Goal: Obtain resource: Download file/media

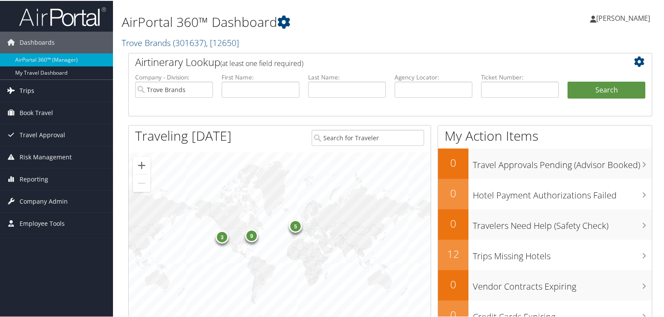
click at [56, 84] on link "Trips" at bounding box center [56, 90] width 113 height 22
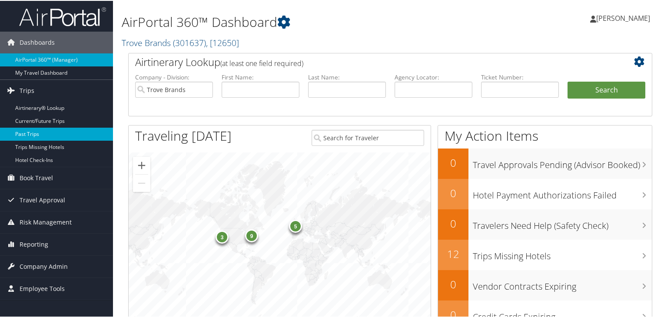
click at [54, 132] on link "Past Trips" at bounding box center [56, 133] width 113 height 13
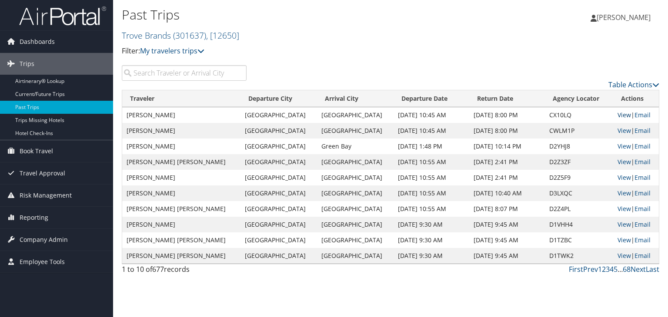
click at [619, 118] on link "View" at bounding box center [623, 115] width 13 height 8
click at [620, 131] on link "View" at bounding box center [623, 131] width 13 height 8
click at [617, 147] on link "View" at bounding box center [623, 146] width 13 height 8
click at [621, 164] on link "View" at bounding box center [623, 162] width 13 height 8
click at [620, 178] on link "View" at bounding box center [623, 177] width 13 height 8
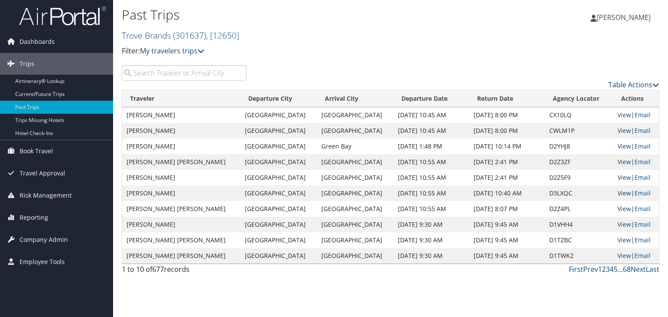
click at [617, 194] on link "View" at bounding box center [623, 193] width 13 height 8
click at [621, 208] on link "View" at bounding box center [623, 209] width 13 height 8
click at [621, 223] on link "View" at bounding box center [623, 224] width 13 height 8
click at [617, 242] on link "View" at bounding box center [623, 240] width 13 height 8
click at [622, 253] on link "View" at bounding box center [623, 256] width 13 height 8
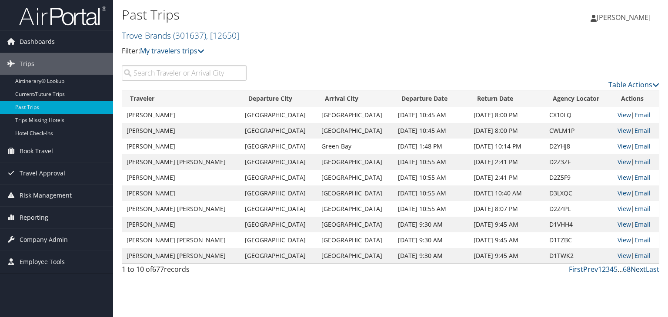
click at [639, 270] on link "Next" at bounding box center [637, 270] width 15 height 10
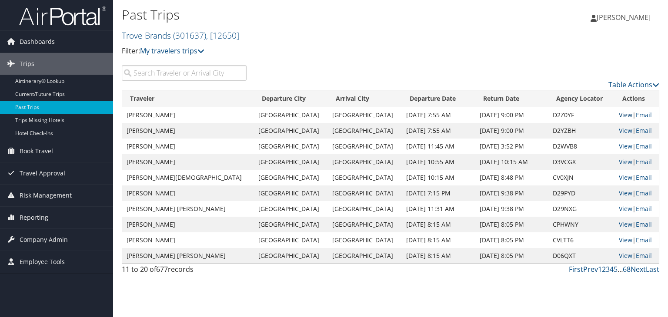
click at [622, 115] on link "View" at bounding box center [625, 115] width 13 height 8
click at [619, 130] on link "View" at bounding box center [625, 131] width 13 height 8
click at [619, 147] on link "View" at bounding box center [625, 146] width 13 height 8
click at [619, 160] on link "View" at bounding box center [625, 162] width 13 height 8
click at [620, 180] on link "View" at bounding box center [625, 177] width 13 height 8
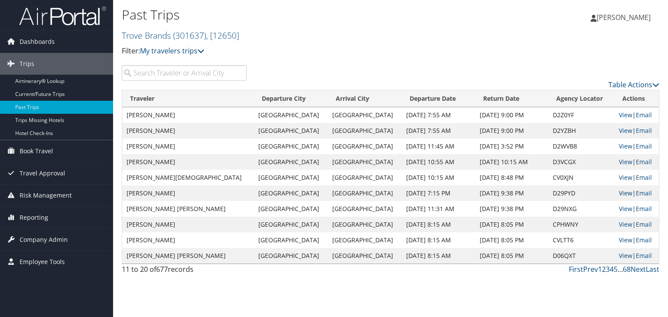
click at [619, 192] on link "View" at bounding box center [625, 193] width 13 height 8
click at [619, 209] on link "View" at bounding box center [625, 209] width 13 height 8
click at [619, 223] on link "View" at bounding box center [625, 224] width 13 height 8
click at [619, 239] on link "View" at bounding box center [625, 240] width 13 height 8
click at [623, 255] on link "View" at bounding box center [625, 256] width 13 height 8
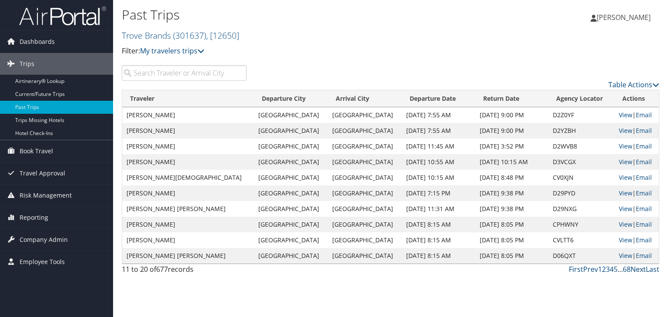
click at [638, 270] on link "Next" at bounding box center [637, 270] width 15 height 10
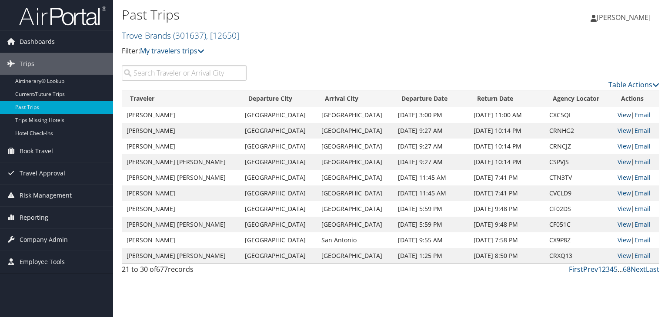
click at [617, 115] on link "View" at bounding box center [623, 115] width 13 height 8
click at [617, 130] on link "View" at bounding box center [623, 131] width 13 height 8
click at [619, 148] on link "View" at bounding box center [623, 146] width 13 height 8
click at [617, 164] on link "View" at bounding box center [623, 162] width 13 height 8
click at [32, 94] on link "Current/Future Trips" at bounding box center [56, 94] width 113 height 13
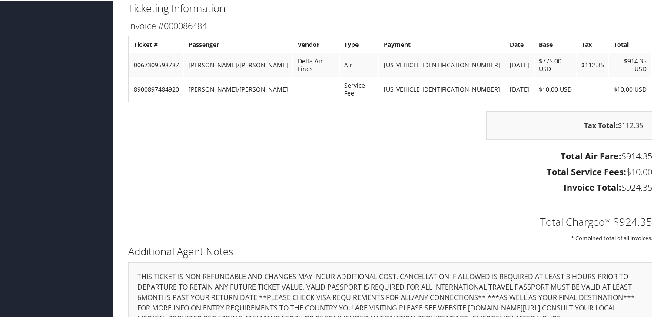
scroll to position [790, 0]
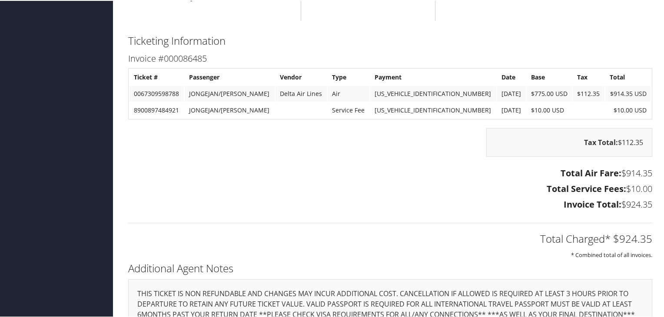
scroll to position [893, 0]
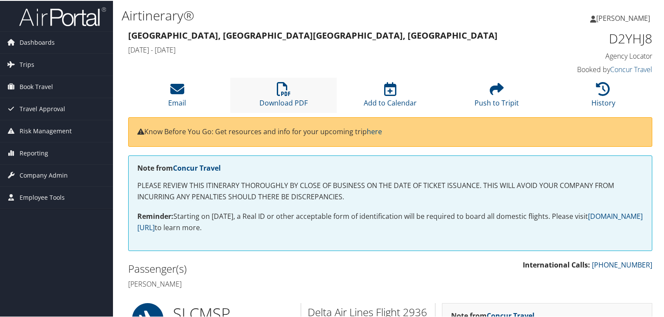
click at [293, 96] on li "Download PDF" at bounding box center [283, 94] width 107 height 35
click at [285, 103] on link "Download PDF" at bounding box center [284, 96] width 48 height 21
click at [280, 104] on link "Download PDF" at bounding box center [284, 96] width 48 height 21
click at [288, 94] on icon at bounding box center [284, 88] width 14 height 14
click at [290, 81] on li "Download PDF" at bounding box center [283, 94] width 107 height 35
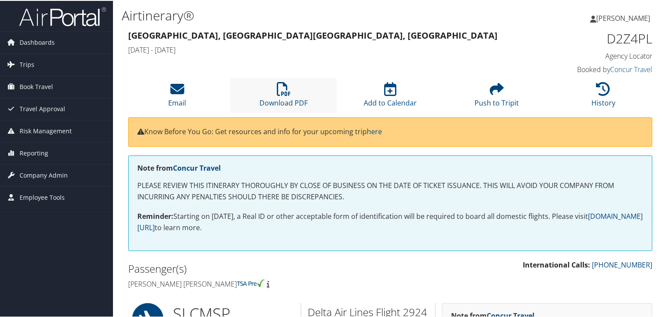
click at [295, 93] on li "Download PDF" at bounding box center [283, 94] width 107 height 35
click at [282, 93] on icon at bounding box center [284, 88] width 14 height 14
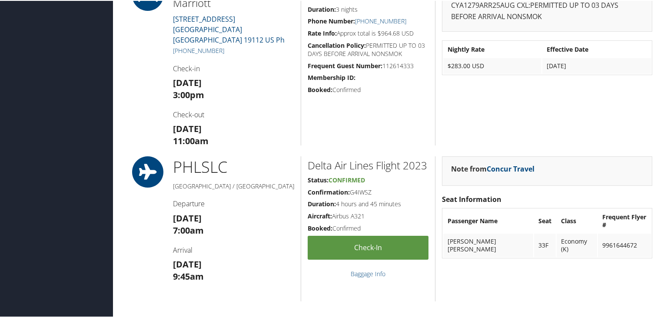
scroll to position [378, 0]
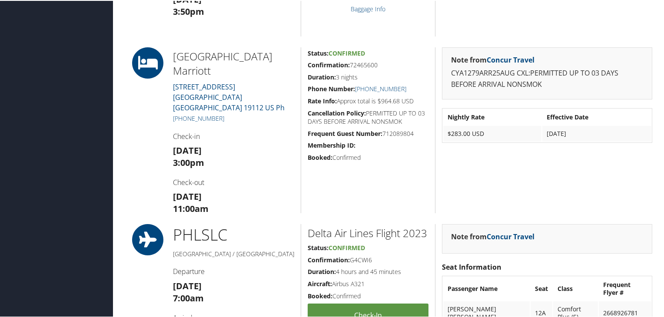
scroll to position [376, 0]
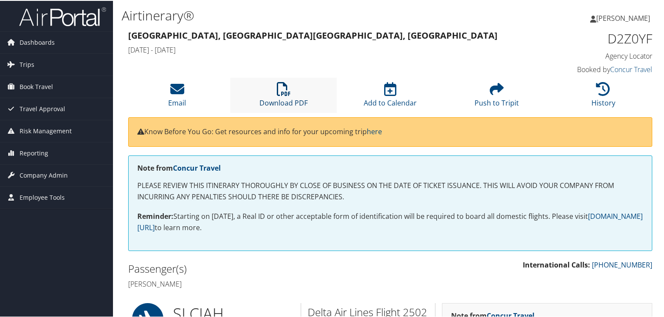
click at [286, 89] on icon at bounding box center [284, 88] width 14 height 14
click at [397, 282] on div "International Calls: 800-600-3737 Passenger(s) Kyle edwin Gardner" at bounding box center [390, 275] width 537 height 33
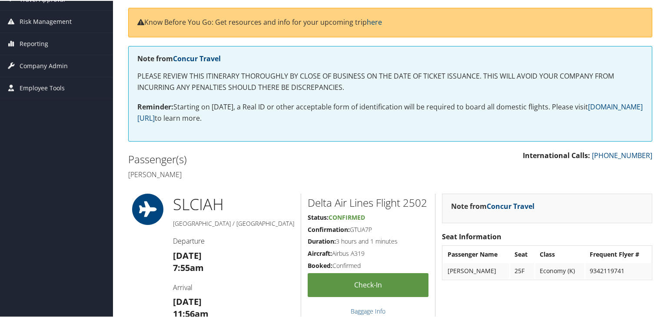
scroll to position [114, 0]
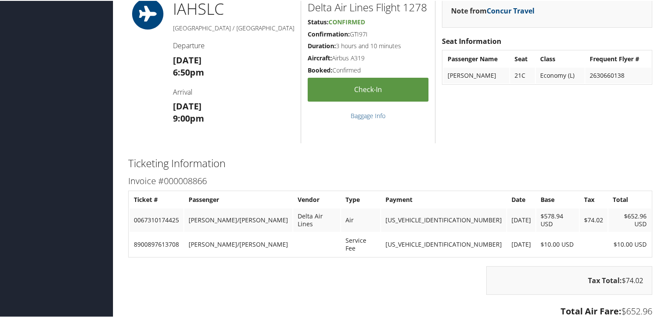
scroll to position [798, 0]
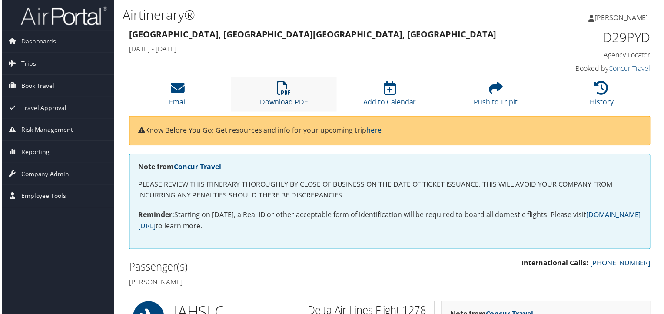
click at [292, 97] on link "Download PDF" at bounding box center [284, 96] width 48 height 21
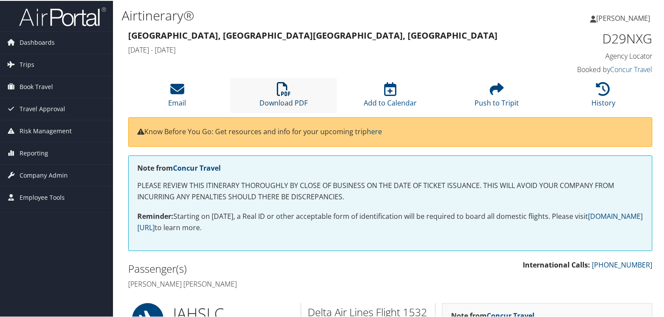
click at [288, 97] on link "Download PDF" at bounding box center [284, 96] width 48 height 21
click at [637, 97] on li "History" at bounding box center [603, 94] width 107 height 35
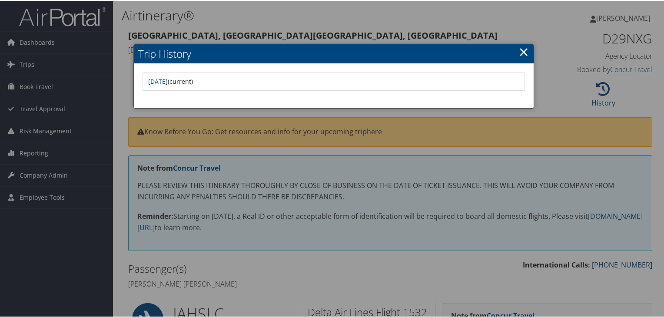
click at [525, 49] on link "×" at bounding box center [524, 50] width 10 height 17
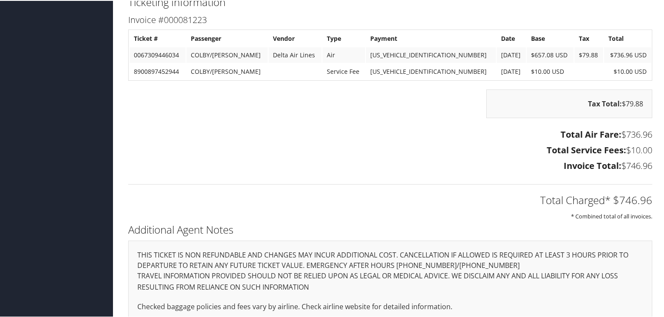
scroll to position [653, 0]
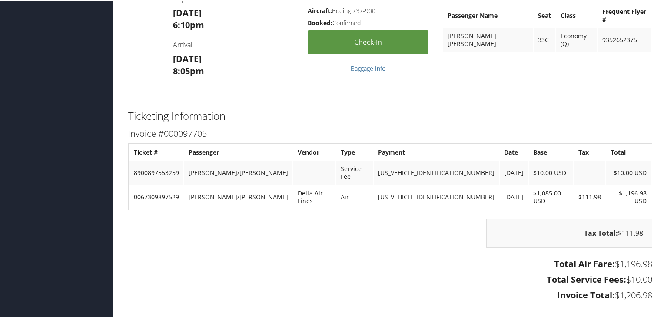
scroll to position [514, 0]
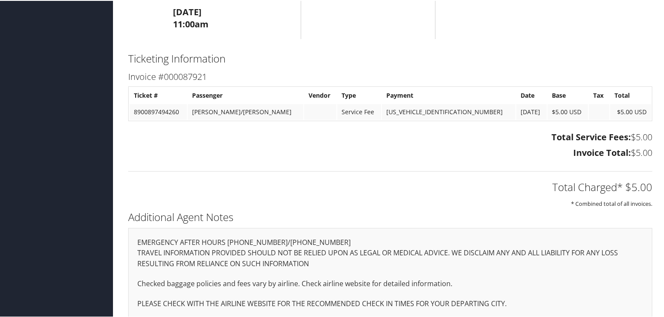
scroll to position [400, 0]
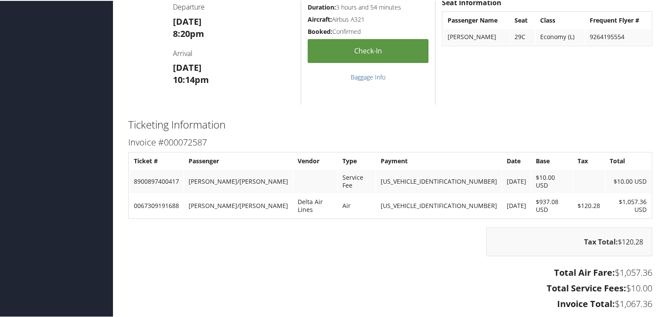
scroll to position [1036, 0]
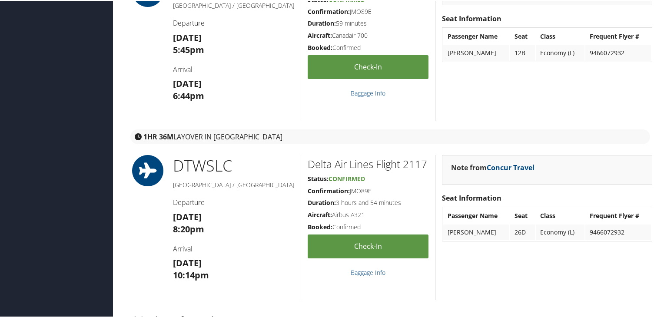
scroll to position [1105, 0]
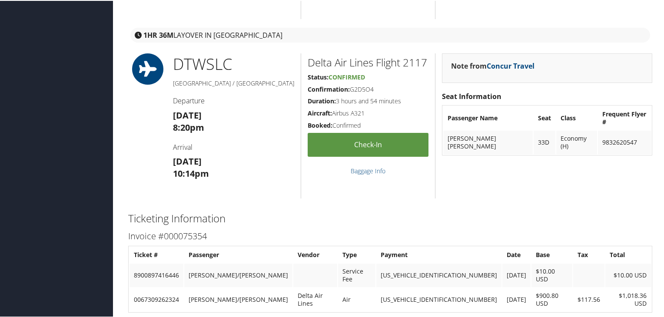
scroll to position [992, 0]
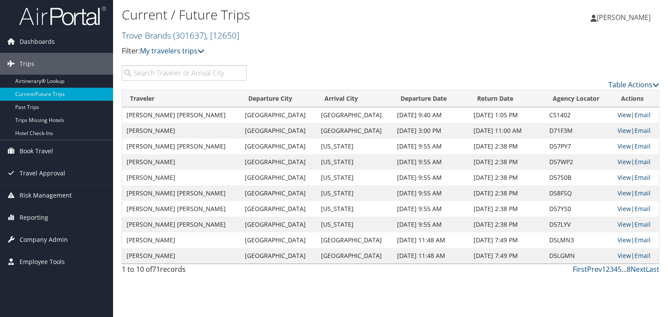
click at [617, 115] on link "View" at bounding box center [623, 115] width 13 height 8
click at [617, 133] on link "View" at bounding box center [623, 131] width 13 height 8
click at [617, 147] on link "View" at bounding box center [623, 146] width 13 height 8
click at [617, 163] on link "View" at bounding box center [623, 162] width 13 height 8
click at [620, 175] on link "View" at bounding box center [623, 177] width 13 height 8
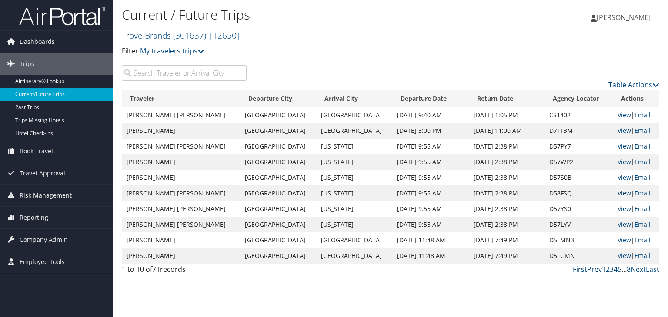
click at [617, 194] on link "View" at bounding box center [623, 193] width 13 height 8
click at [617, 211] on link "View" at bounding box center [623, 209] width 13 height 8
click at [617, 223] on link "View" at bounding box center [623, 224] width 13 height 8
click at [617, 242] on link "View" at bounding box center [623, 240] width 13 height 8
click at [617, 259] on link "View" at bounding box center [623, 256] width 13 height 8
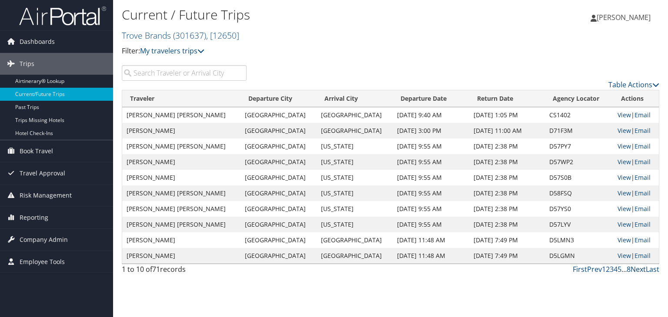
click at [636, 271] on link "Next" at bounding box center [637, 270] width 15 height 10
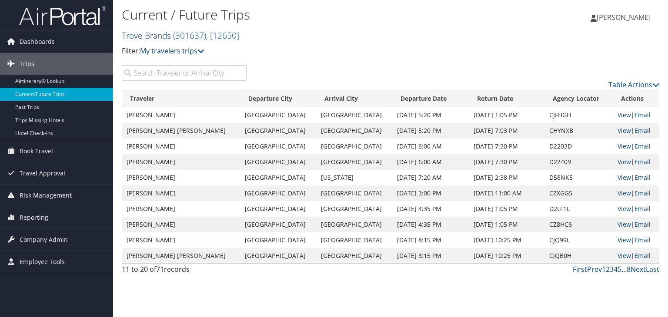
click at [617, 117] on link "View" at bounding box center [623, 115] width 13 height 8
click at [617, 130] on link "View" at bounding box center [623, 131] width 13 height 8
click at [617, 146] on link "View" at bounding box center [623, 146] width 13 height 8
click at [620, 162] on link "View" at bounding box center [623, 162] width 13 height 8
click at [617, 178] on link "View" at bounding box center [623, 177] width 13 height 8
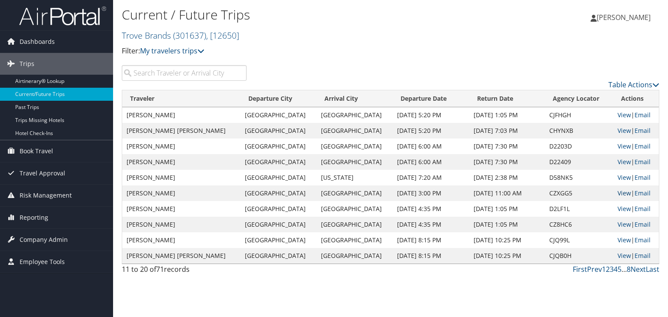
click at [617, 193] on link "View" at bounding box center [623, 193] width 13 height 8
click at [617, 210] on link "View" at bounding box center [623, 209] width 13 height 8
click at [618, 223] on link "View" at bounding box center [623, 224] width 13 height 8
click at [617, 242] on link "View" at bounding box center [623, 240] width 13 height 8
click at [617, 257] on link "View" at bounding box center [623, 256] width 13 height 8
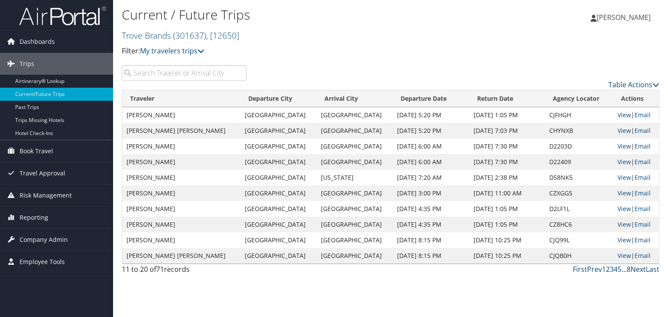
click at [638, 267] on link "Next" at bounding box center [637, 270] width 15 height 10
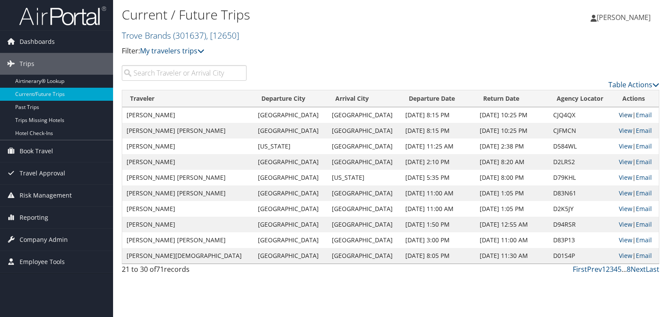
click at [619, 114] on link "View" at bounding box center [625, 115] width 13 height 8
click at [623, 129] on link "View" at bounding box center [625, 131] width 13 height 8
click at [620, 147] on link "View" at bounding box center [625, 146] width 13 height 8
click at [619, 162] on link "View" at bounding box center [625, 162] width 13 height 8
click at [619, 177] on link "View" at bounding box center [625, 177] width 13 height 8
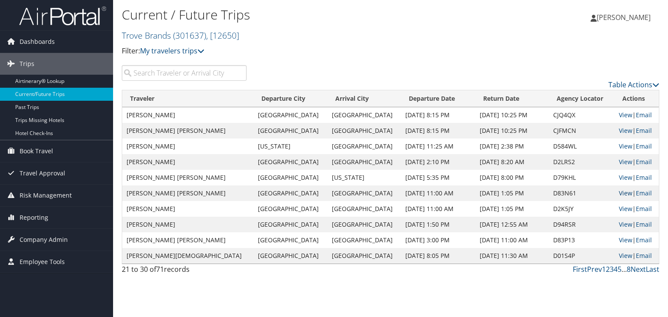
click at [619, 194] on link "View" at bounding box center [625, 193] width 13 height 8
click at [619, 209] on link "View" at bounding box center [625, 209] width 13 height 8
click at [621, 227] on link "View" at bounding box center [625, 224] width 13 height 8
click at [619, 242] on link "View" at bounding box center [625, 240] width 13 height 8
click at [619, 254] on link "View" at bounding box center [625, 256] width 13 height 8
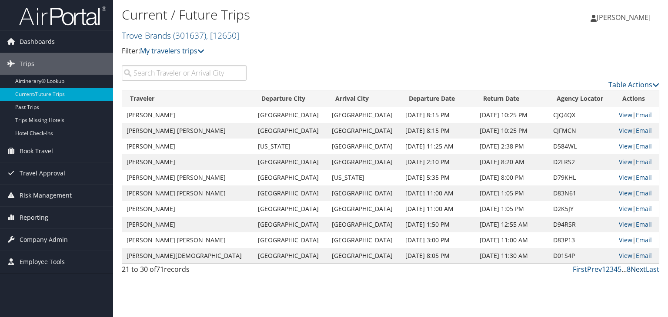
click at [636, 270] on link "Next" at bounding box center [637, 270] width 15 height 10
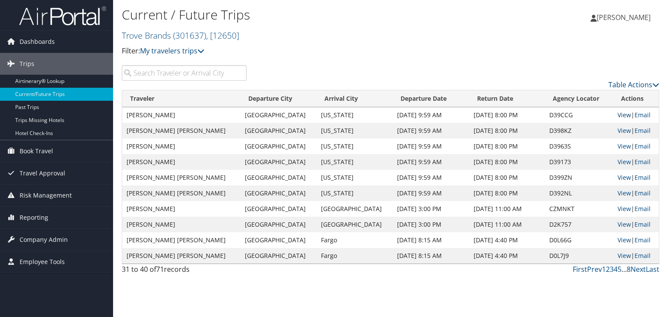
click at [617, 117] on link "View" at bounding box center [623, 115] width 13 height 8
click at [622, 130] on link "View" at bounding box center [623, 131] width 13 height 8
click at [617, 148] on link "View" at bounding box center [623, 146] width 13 height 8
click at [617, 162] on link "View" at bounding box center [623, 162] width 13 height 8
click at [619, 179] on link "View" at bounding box center [623, 177] width 13 height 8
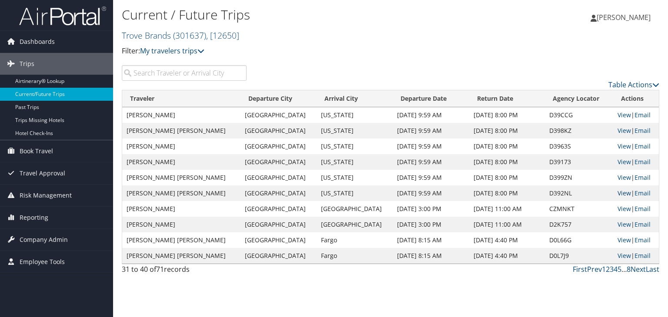
click at [620, 195] on link "View" at bounding box center [623, 193] width 13 height 8
click at [617, 208] on link "View" at bounding box center [623, 209] width 13 height 8
click at [620, 223] on link "View" at bounding box center [623, 224] width 13 height 8
click at [620, 240] on link "View" at bounding box center [623, 240] width 13 height 8
click at [617, 254] on link "View" at bounding box center [623, 256] width 13 height 8
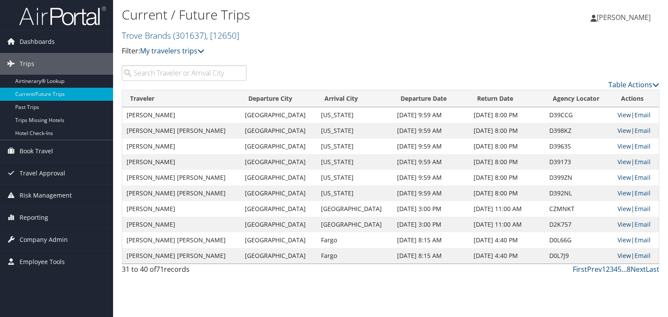
click at [617, 257] on link "View" at bounding box center [623, 256] width 13 height 8
click at [636, 268] on link "Next" at bounding box center [637, 270] width 15 height 10
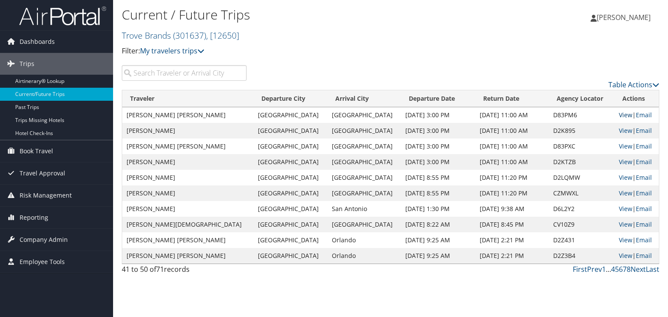
click at [619, 114] on link "View" at bounding box center [625, 115] width 13 height 8
click at [619, 163] on link "View" at bounding box center [625, 162] width 13 height 8
click at [620, 177] on link "View" at bounding box center [625, 177] width 13 height 8
click at [619, 191] on link "View" at bounding box center [625, 193] width 13 height 8
click at [619, 210] on link "View" at bounding box center [625, 209] width 13 height 8
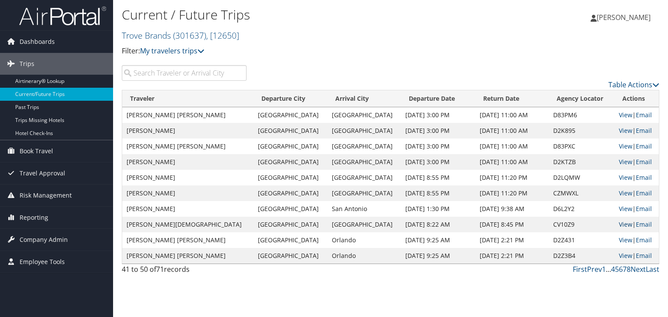
click at [619, 225] on link "View" at bounding box center [625, 224] width 13 height 8
click at [619, 240] on link "View" at bounding box center [625, 240] width 13 height 8
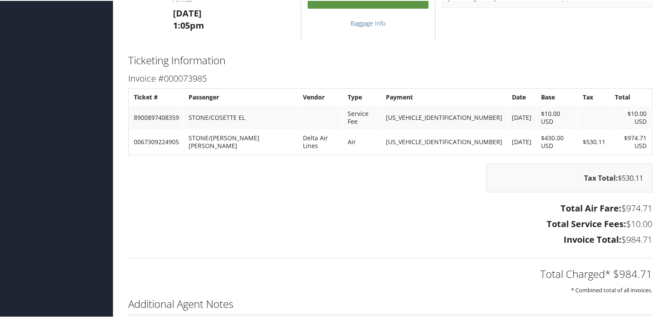
scroll to position [1270, 0]
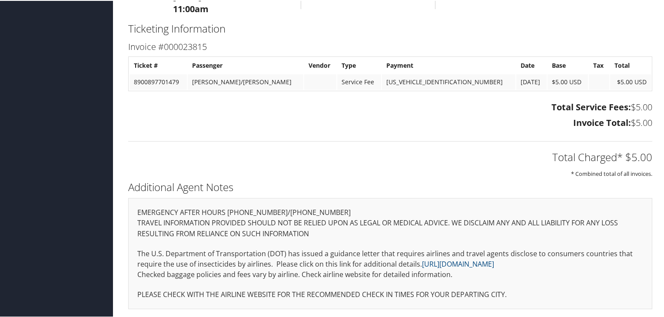
scroll to position [424, 0]
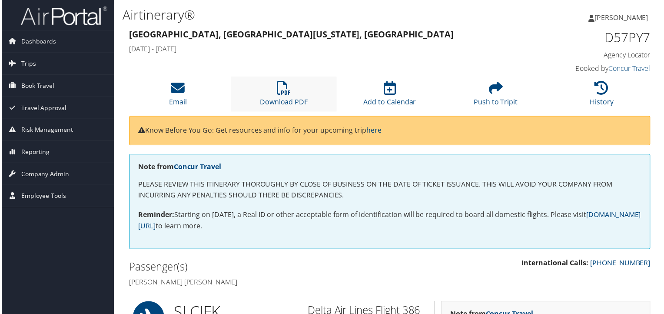
click at [296, 96] on li "Download PDF" at bounding box center [283, 94] width 107 height 35
click at [273, 97] on li "Download PDF" at bounding box center [283, 94] width 107 height 35
click at [278, 106] on link "Download PDF" at bounding box center [284, 96] width 48 height 21
click at [303, 93] on li "Download PDF" at bounding box center [283, 94] width 107 height 35
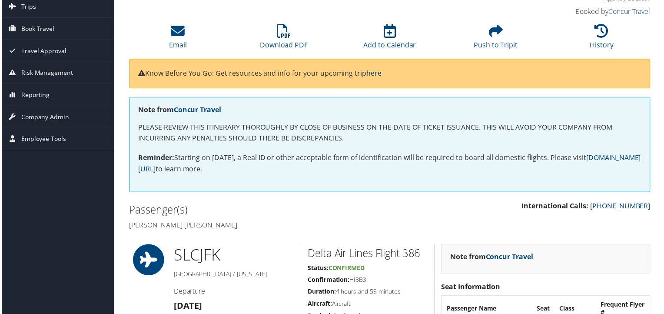
scroll to position [35, 0]
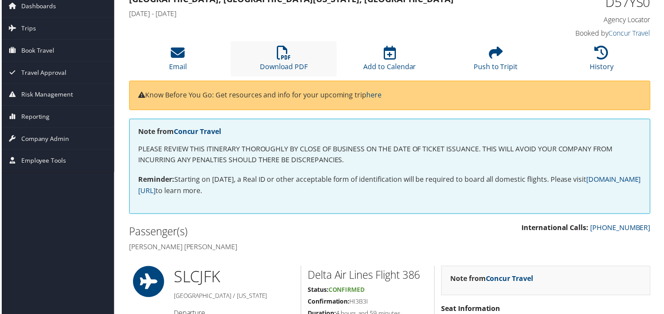
click at [264, 60] on li "Download PDF" at bounding box center [283, 59] width 107 height 35
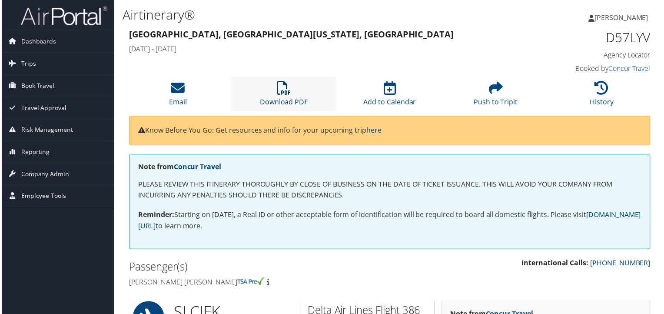
click at [292, 97] on link "Download PDF" at bounding box center [284, 96] width 48 height 21
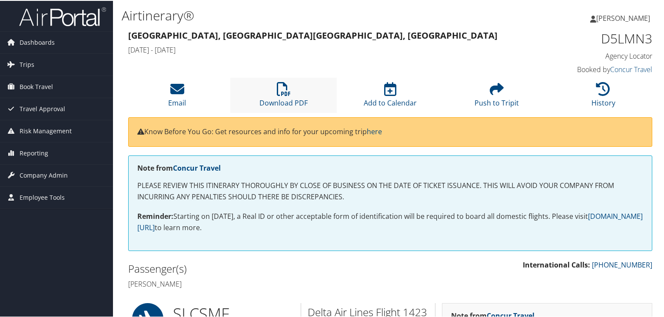
click at [278, 96] on li "Download PDF" at bounding box center [283, 94] width 107 height 35
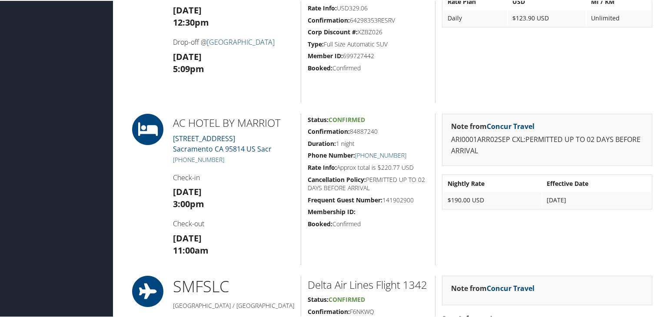
scroll to position [432, 0]
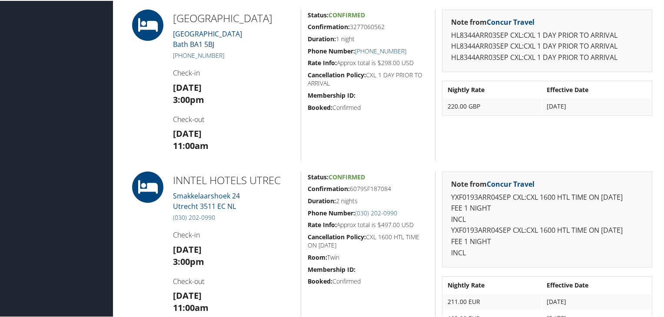
scroll to position [412, 0]
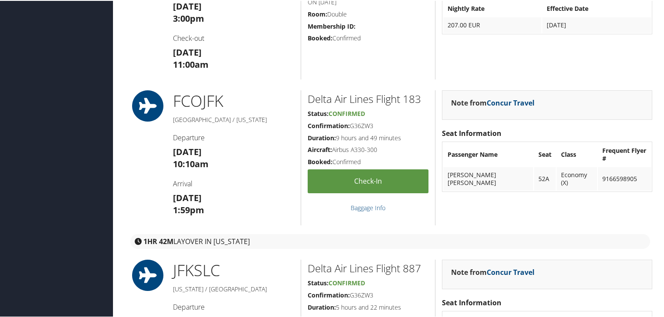
scroll to position [690, 0]
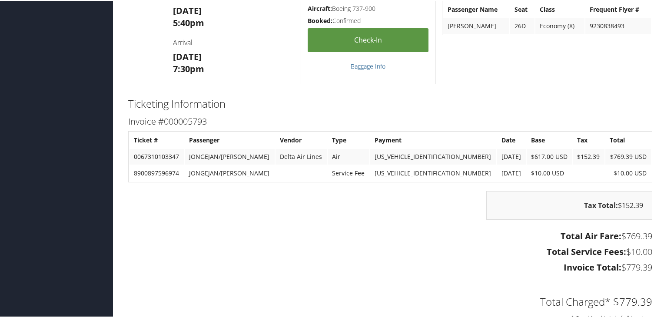
scroll to position [1187, 0]
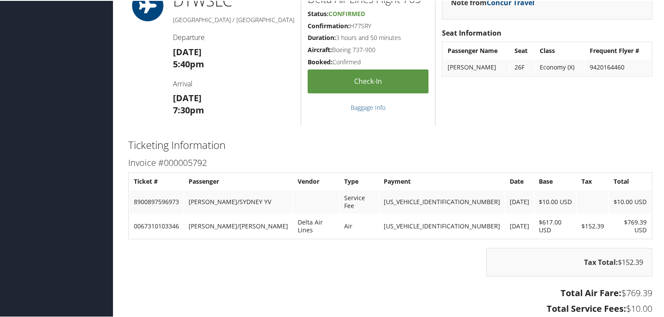
scroll to position [1047, 0]
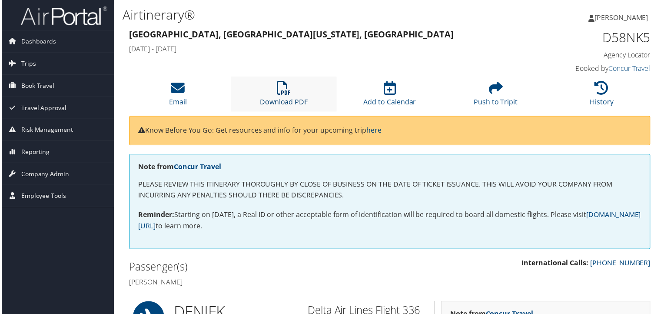
click at [285, 100] on link "Download PDF" at bounding box center [284, 96] width 48 height 21
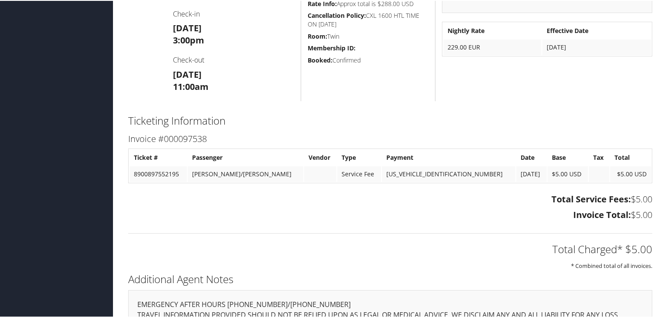
scroll to position [503, 0]
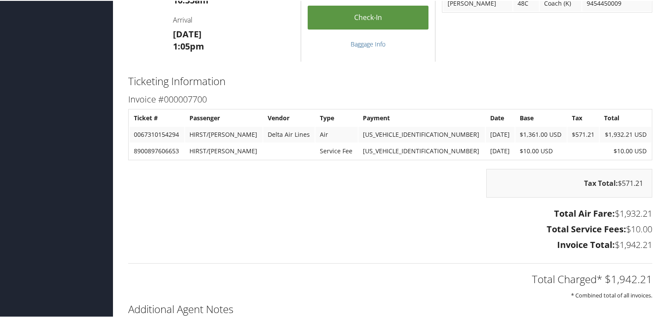
scroll to position [1367, 0]
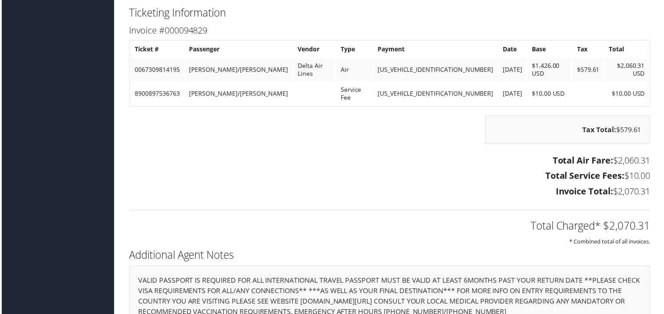
scroll to position [925, 0]
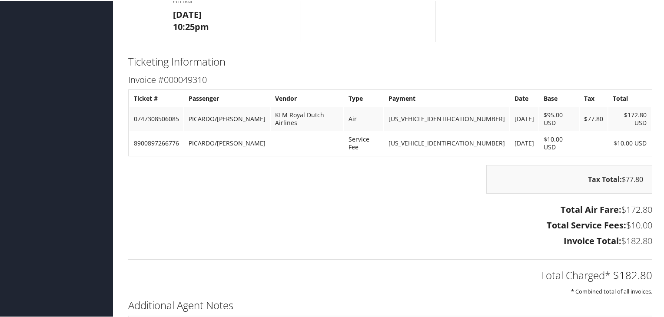
scroll to position [428, 0]
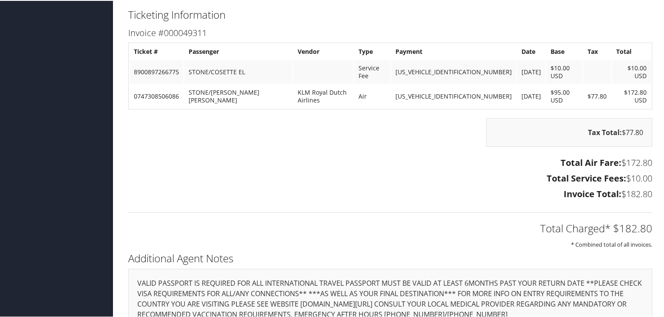
scroll to position [485, 0]
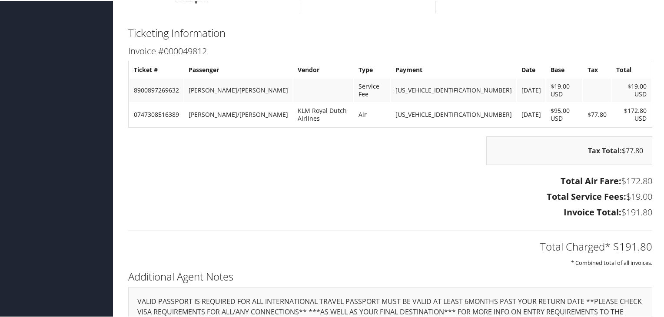
scroll to position [470, 0]
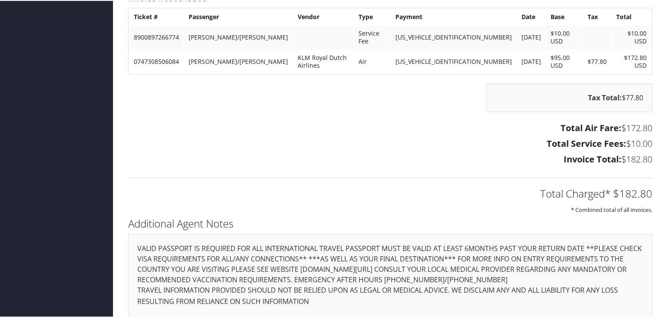
scroll to position [509, 0]
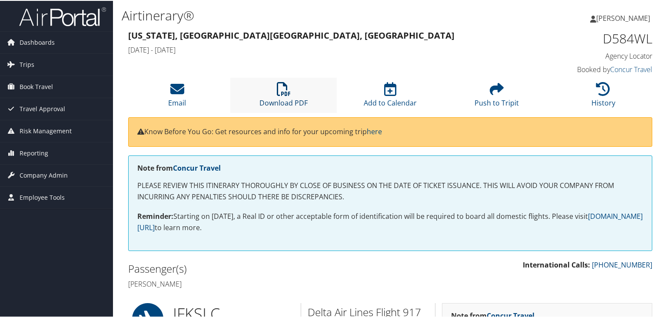
click at [294, 98] on link "Download PDF" at bounding box center [284, 96] width 48 height 21
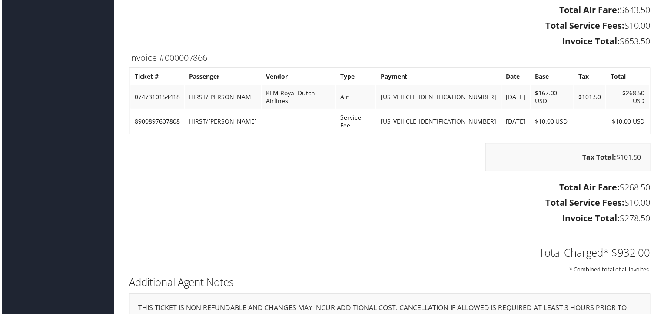
scroll to position [1040, 0]
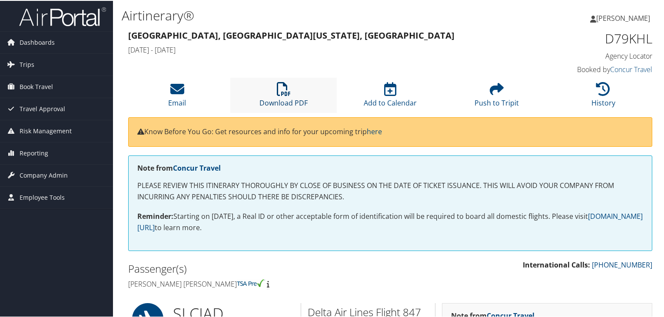
click at [297, 103] on link "Download PDF" at bounding box center [284, 96] width 48 height 21
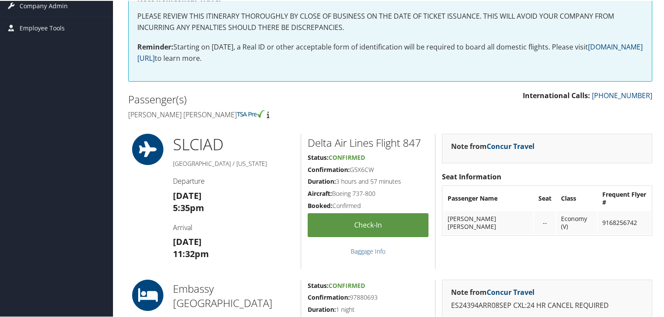
scroll to position [95, 0]
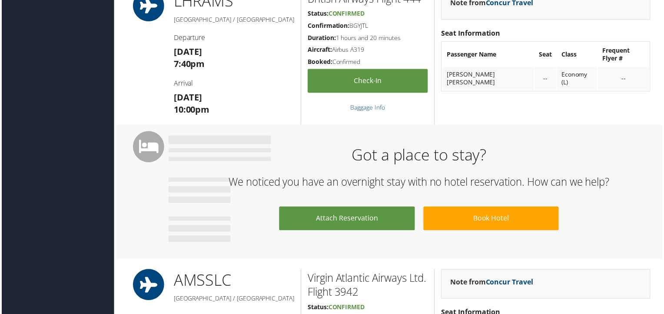
scroll to position [720, 0]
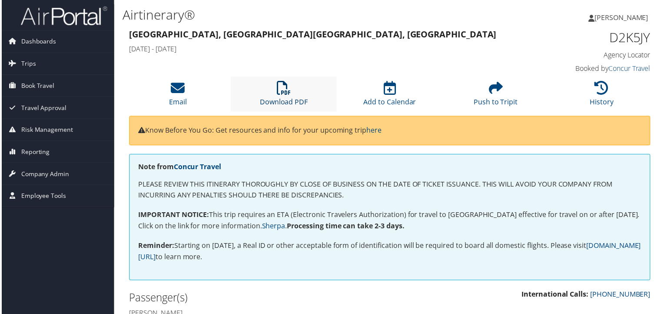
click at [292, 98] on link "Download PDF" at bounding box center [284, 96] width 48 height 21
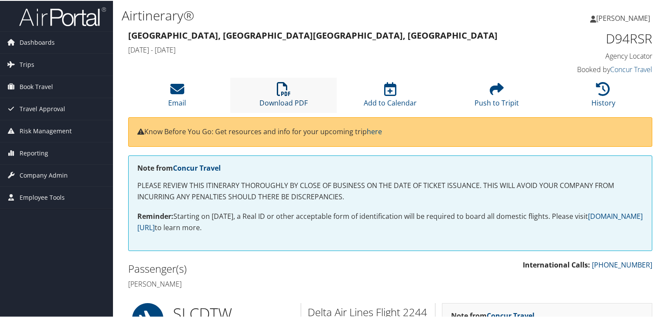
click at [282, 100] on link "Download PDF" at bounding box center [284, 96] width 48 height 21
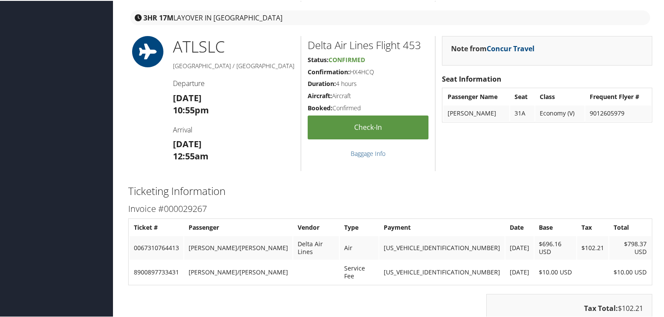
scroll to position [966, 0]
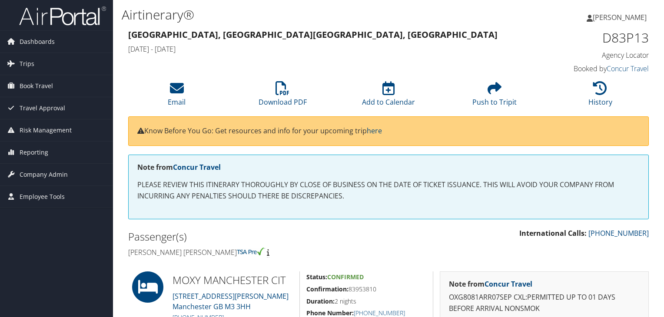
scroll to position [424, 0]
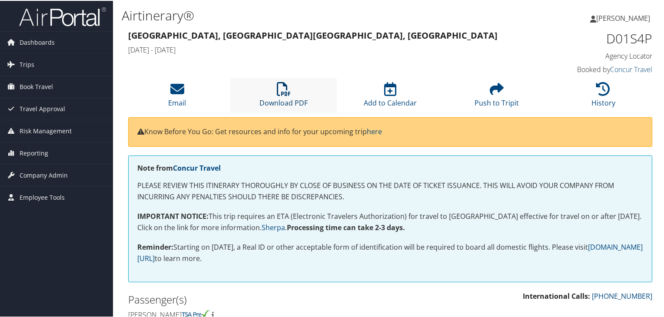
click at [285, 91] on icon at bounding box center [284, 88] width 14 height 14
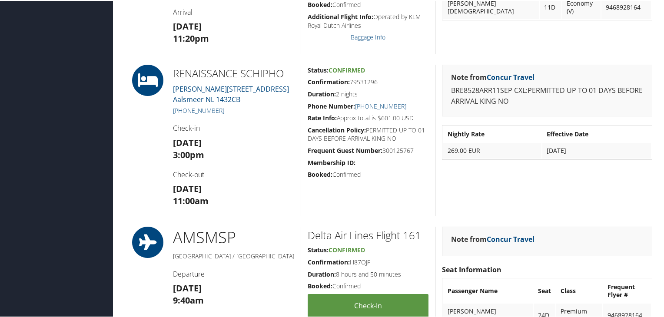
scroll to position [1087, 0]
click at [597, 187] on div "Note from Concur Travel BRE8528ARR11SEP CXL:PERMITTED UP TO 01 DAYS BEFORE ARRI…" at bounding box center [547, 138] width 224 height 151
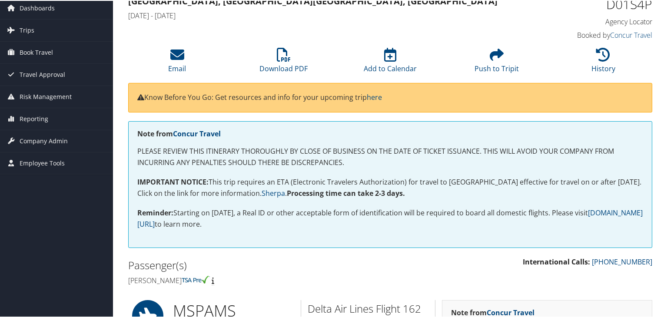
scroll to position [0, 0]
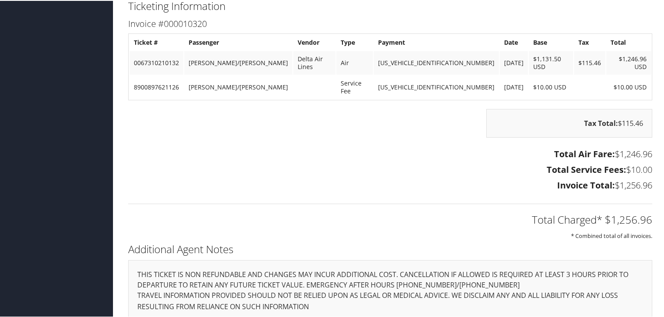
scroll to position [776, 0]
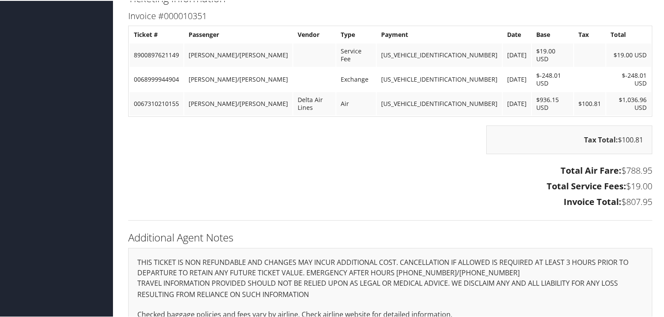
scroll to position [797, 0]
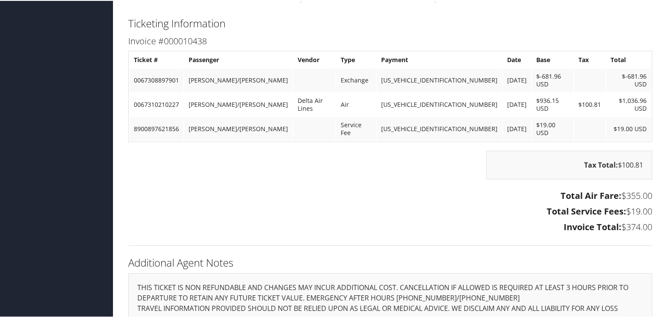
scroll to position [786, 0]
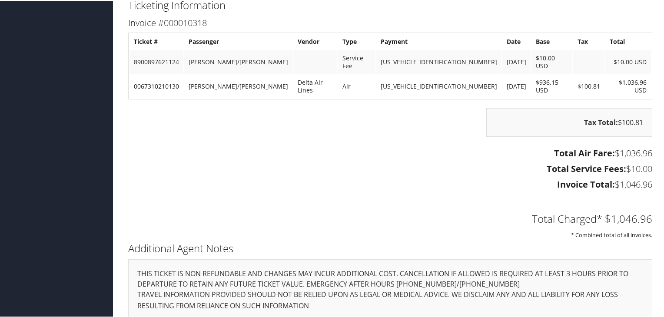
scroll to position [810, 0]
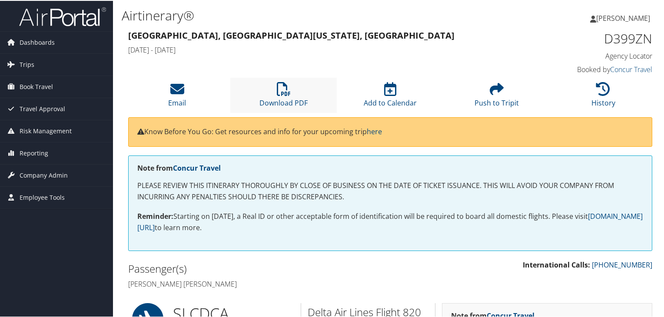
click at [261, 95] on li "Download PDF" at bounding box center [283, 94] width 107 height 35
click at [284, 100] on link "Download PDF" at bounding box center [284, 96] width 48 height 21
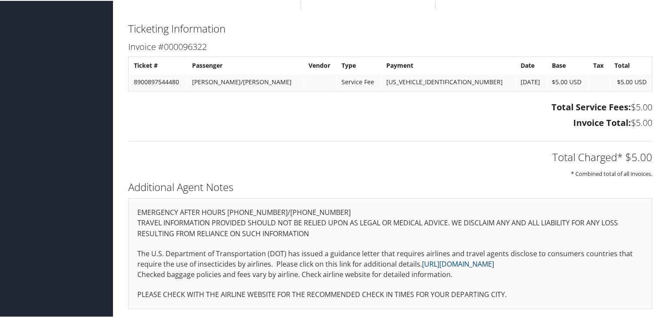
scroll to position [748, 0]
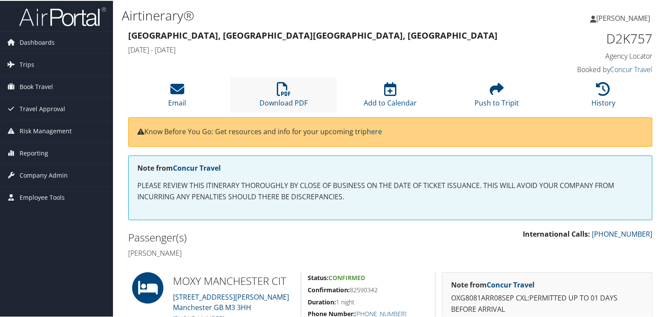
click at [294, 81] on li "Download PDF" at bounding box center [283, 94] width 107 height 35
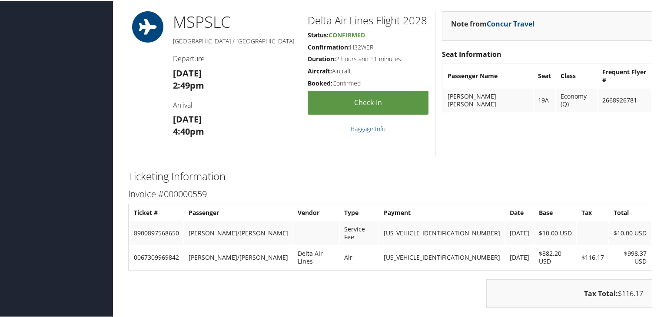
scroll to position [1092, 0]
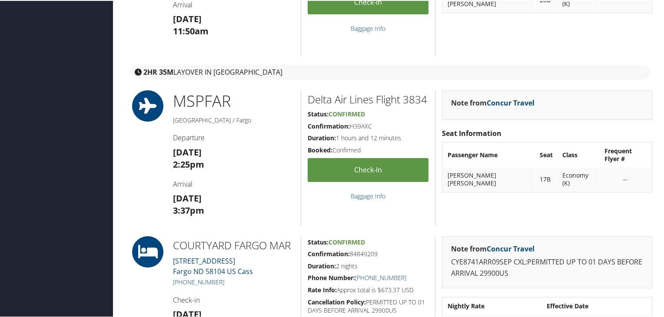
scroll to position [394, 0]
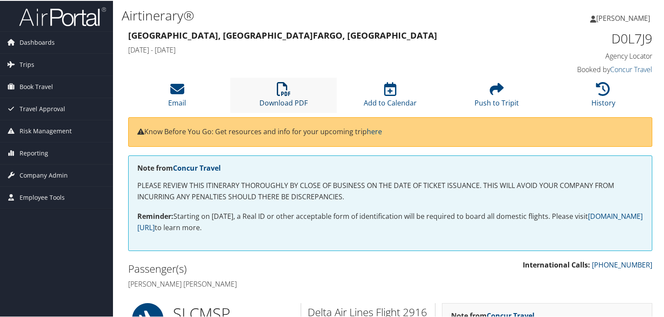
click at [287, 97] on link "Download PDF" at bounding box center [284, 96] width 48 height 21
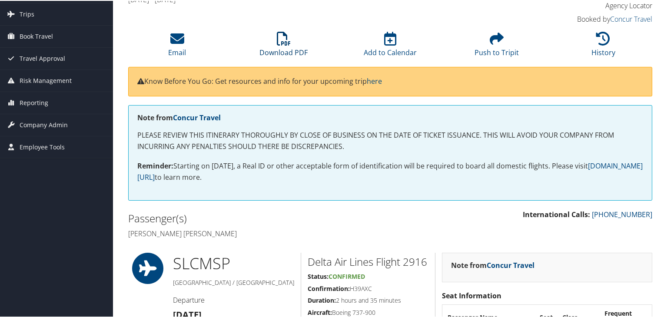
scroll to position [29, 0]
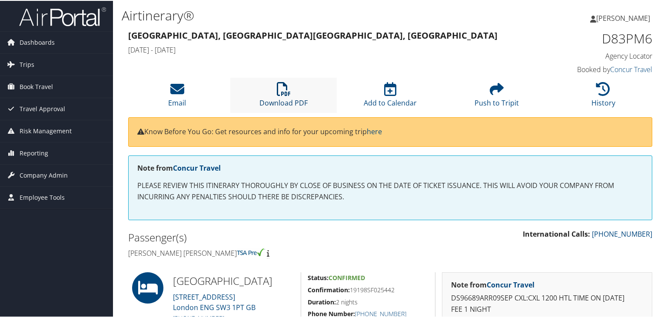
click at [273, 103] on link "Download PDF" at bounding box center [284, 96] width 48 height 21
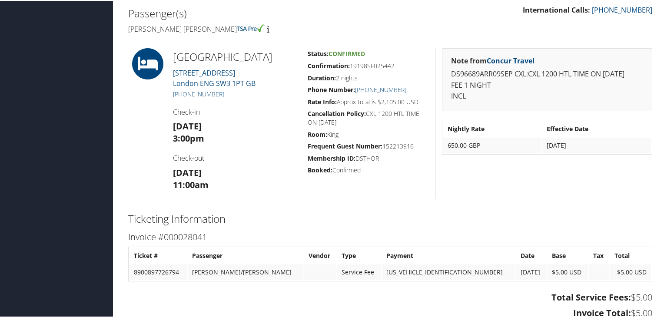
scroll to position [230, 0]
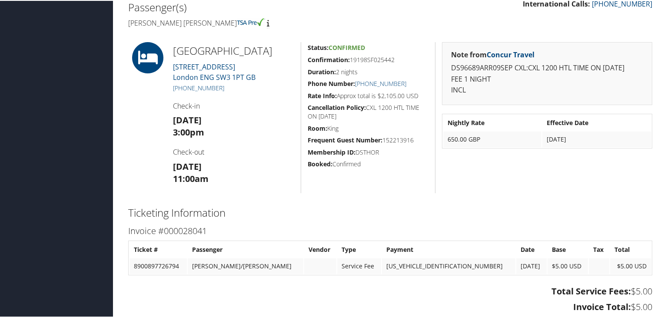
click at [632, 156] on div "Note from Concur Travel DS96689ARR09SEP CXL:CXL 1200 HTL TIME ON 08SEP25 FEE 1 …" at bounding box center [547, 116] width 224 height 151
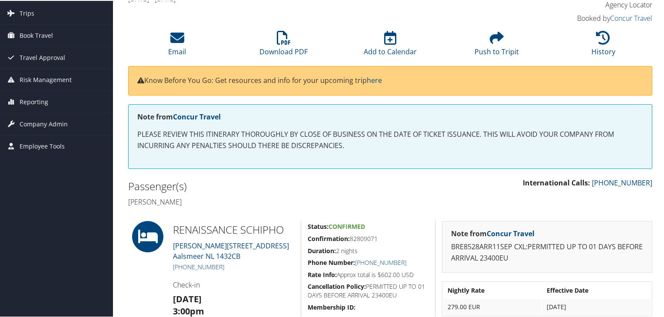
scroll to position [33, 0]
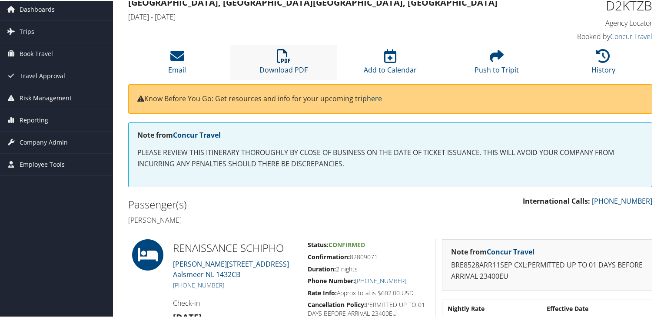
click at [297, 66] on link "Download PDF" at bounding box center [284, 63] width 48 height 21
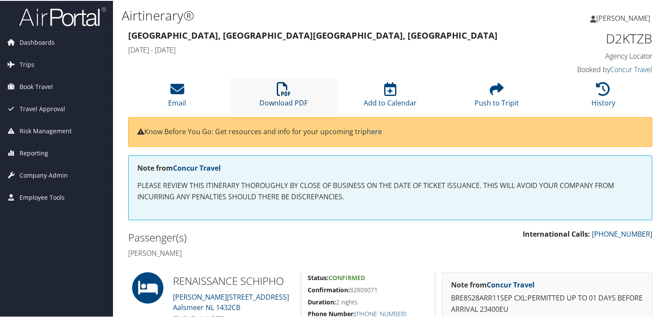
click at [280, 103] on link "Download PDF" at bounding box center [284, 96] width 48 height 21
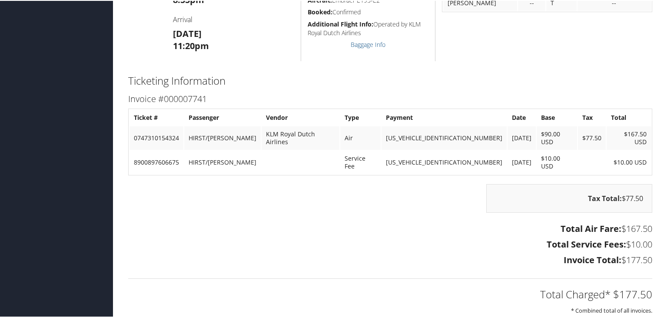
scroll to position [430, 0]
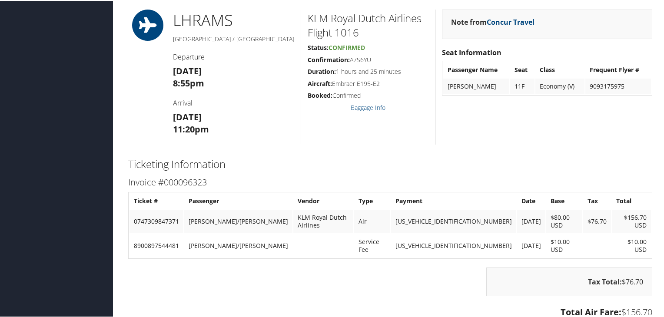
scroll to position [326, 0]
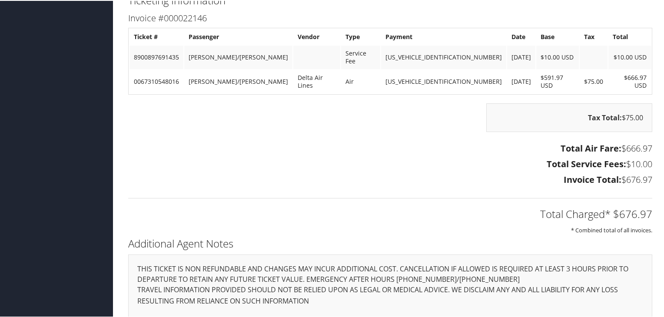
scroll to position [960, 0]
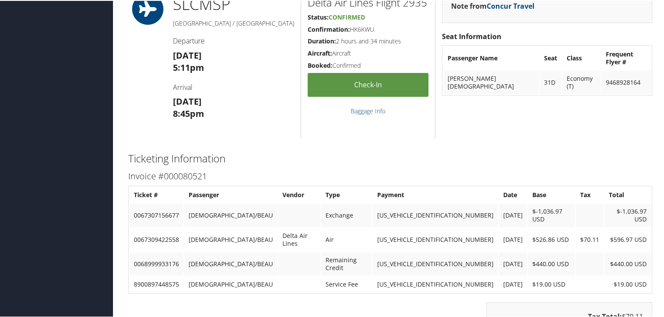
scroll to position [840, 0]
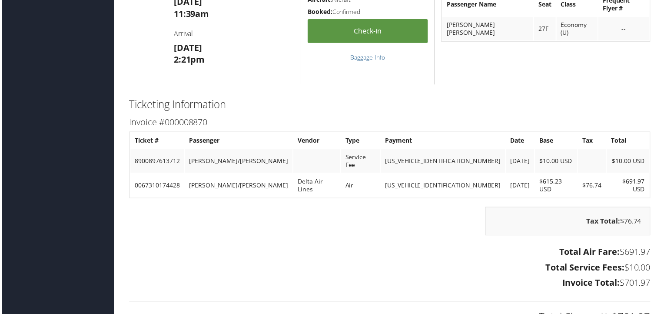
scroll to position [653, 0]
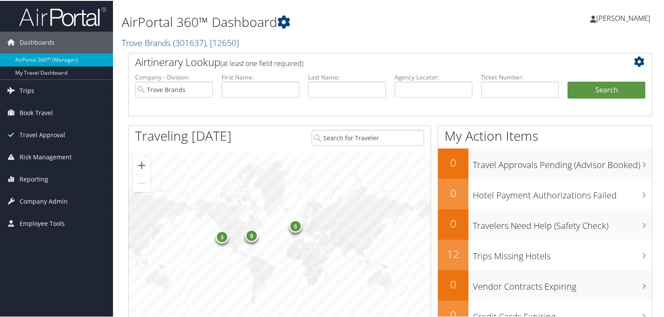
click at [50, 89] on link "Trips" at bounding box center [56, 90] width 113 height 22
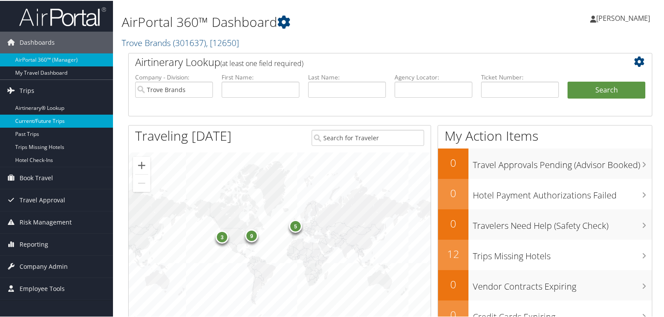
click at [58, 123] on link "Current/Future Trips" at bounding box center [56, 120] width 113 height 13
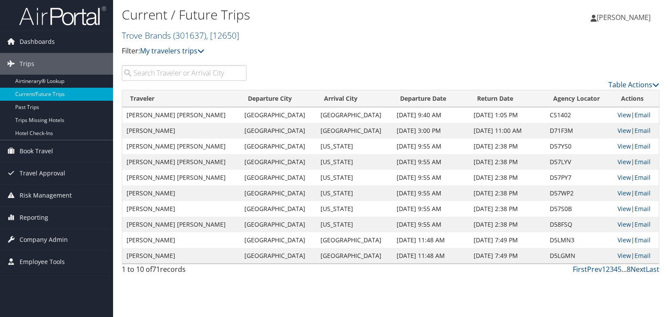
click at [637, 268] on link "Next" at bounding box center [637, 270] width 15 height 10
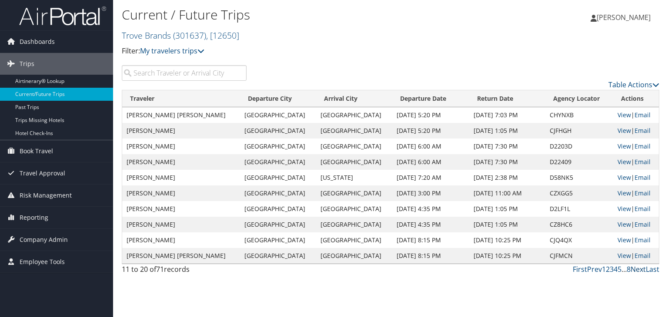
click at [637, 268] on link "Next" at bounding box center [637, 270] width 15 height 10
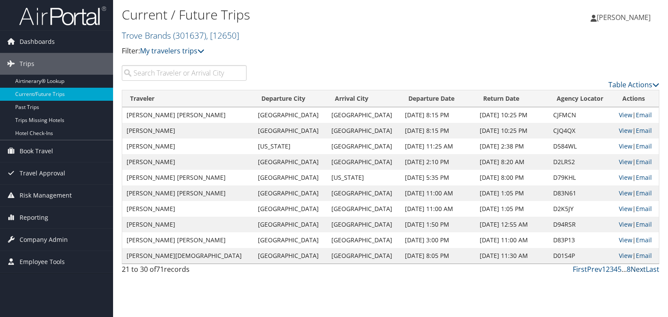
click at [637, 268] on link "Next" at bounding box center [637, 270] width 15 height 10
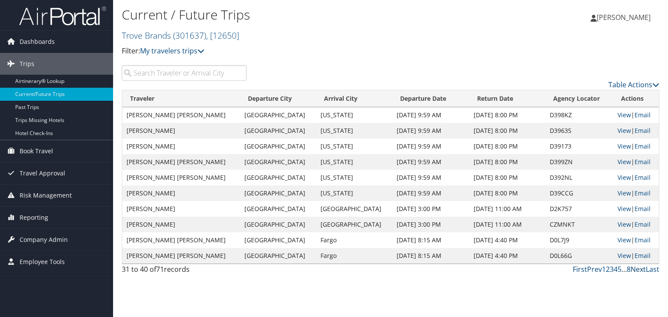
click at [637, 268] on link "Next" at bounding box center [637, 270] width 15 height 10
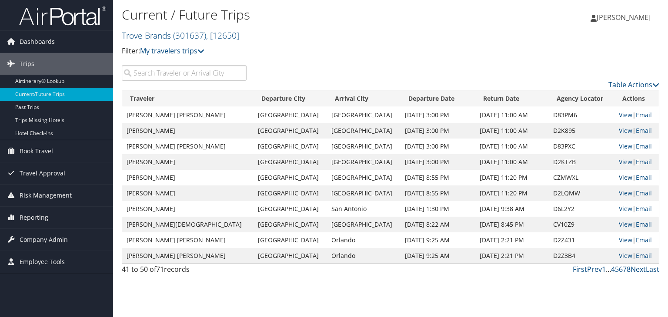
click at [619, 177] on link "View" at bounding box center [625, 177] width 13 height 8
click at [621, 190] on link "View" at bounding box center [625, 193] width 13 height 8
click at [619, 209] on link "View" at bounding box center [625, 209] width 13 height 8
click at [619, 223] on link "View" at bounding box center [625, 224] width 13 height 8
click at [619, 240] on link "View" at bounding box center [625, 240] width 13 height 8
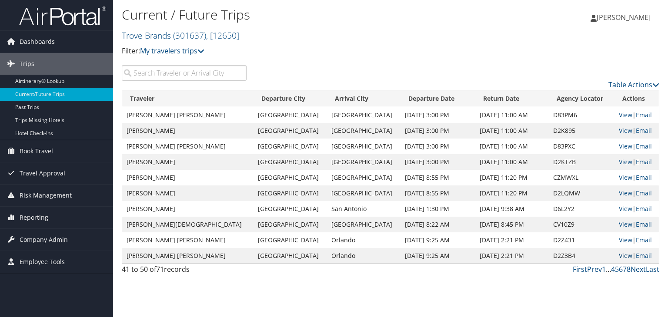
click at [619, 256] on link "View" at bounding box center [625, 256] width 13 height 8
click at [639, 270] on link "Next" at bounding box center [637, 270] width 15 height 10
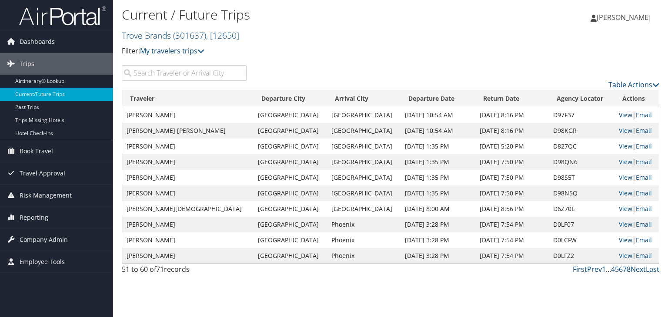
click at [619, 116] on link "View" at bounding box center [625, 115] width 13 height 8
click at [619, 131] on link "View" at bounding box center [625, 131] width 13 height 8
click at [619, 147] on link "View" at bounding box center [625, 146] width 13 height 8
click at [619, 160] on link "View" at bounding box center [625, 162] width 13 height 8
click at [619, 181] on link "View" at bounding box center [625, 177] width 13 height 8
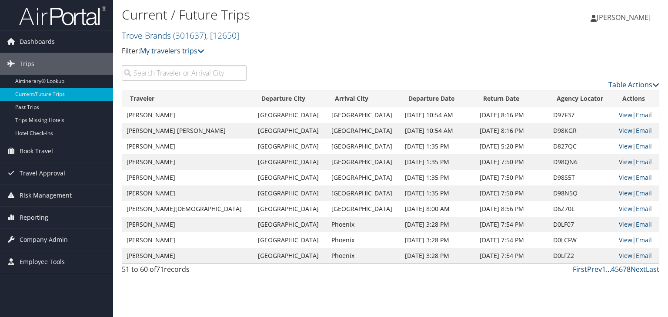
click at [619, 195] on link "View" at bounding box center [625, 193] width 13 height 8
click at [619, 209] on link "View" at bounding box center [625, 209] width 13 height 8
click at [619, 223] on link "View" at bounding box center [625, 224] width 13 height 8
click at [619, 240] on link "View" at bounding box center [625, 240] width 13 height 8
click at [619, 260] on link "View" at bounding box center [625, 256] width 13 height 8
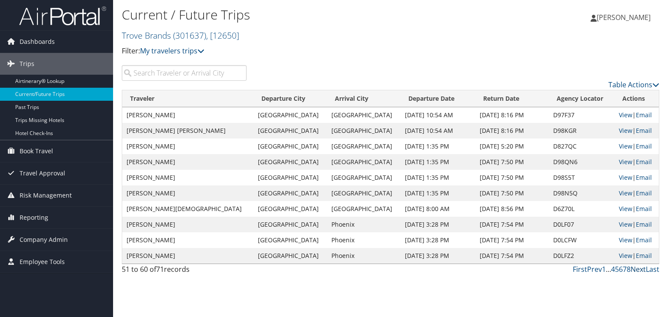
click at [637, 271] on link "Next" at bounding box center [637, 270] width 15 height 10
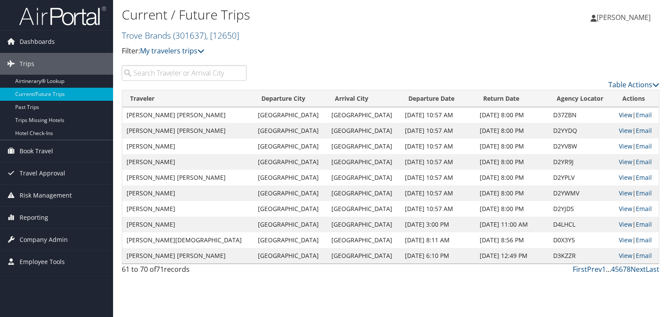
click at [619, 115] on link "View" at bounding box center [625, 115] width 13 height 8
click at [619, 131] on link "View" at bounding box center [625, 131] width 13 height 8
click at [619, 145] on link "View" at bounding box center [625, 146] width 13 height 8
click at [619, 160] on link "View" at bounding box center [625, 162] width 13 height 8
click at [619, 179] on link "View" at bounding box center [625, 177] width 13 height 8
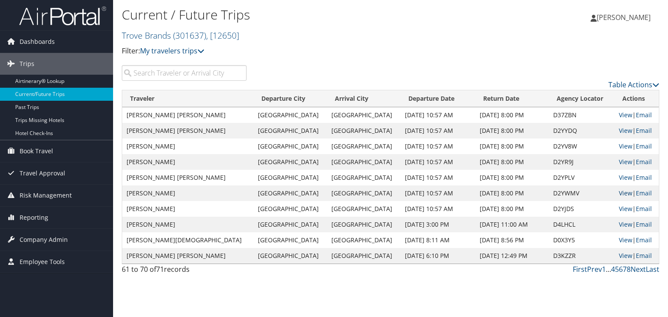
click at [623, 194] on link "View" at bounding box center [625, 193] width 13 height 8
click at [619, 210] on link "View" at bounding box center [625, 209] width 13 height 8
click at [619, 227] on link "View" at bounding box center [625, 224] width 13 height 8
click at [622, 240] on link "View" at bounding box center [625, 240] width 13 height 8
click at [620, 256] on link "View" at bounding box center [625, 256] width 13 height 8
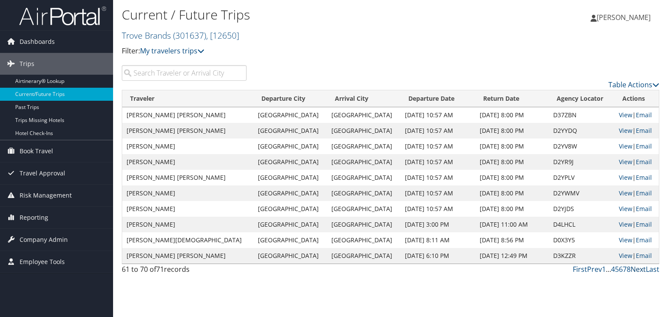
click at [636, 268] on link "Next" at bounding box center [637, 270] width 15 height 10
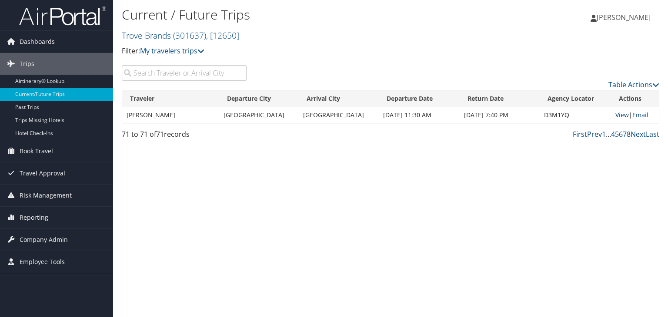
click at [619, 116] on link "View" at bounding box center [621, 115] width 13 height 8
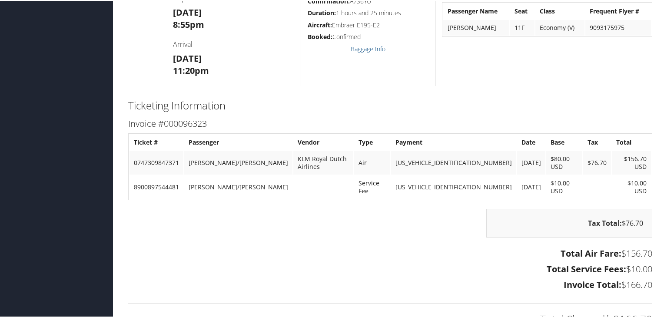
scroll to position [381, 0]
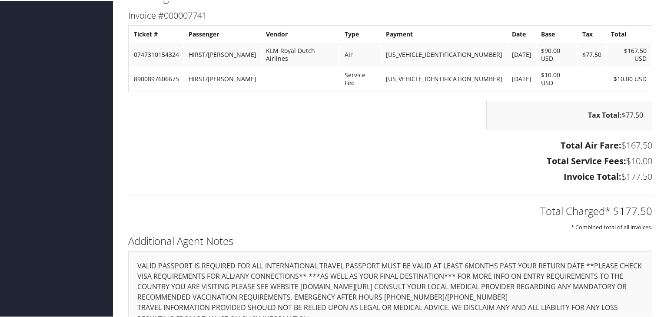
scroll to position [450, 0]
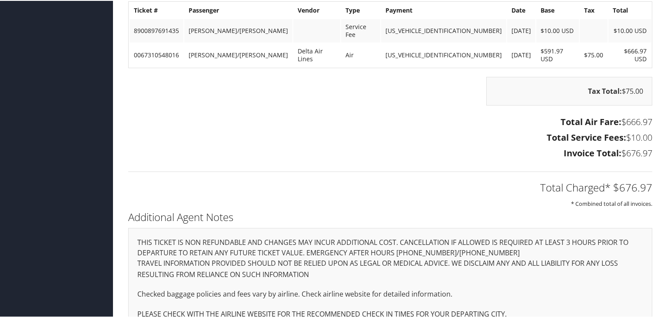
scroll to position [988, 0]
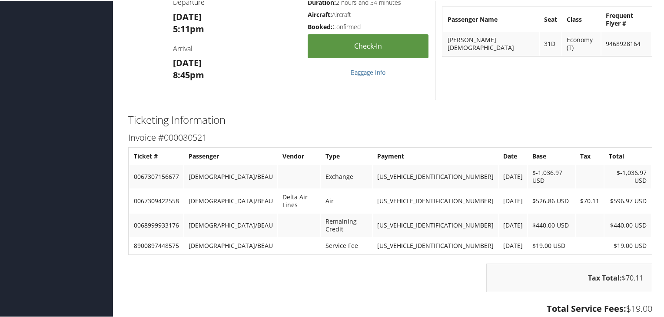
scroll to position [842, 0]
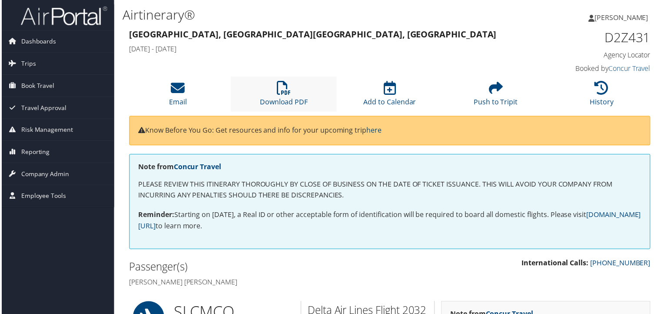
click at [293, 91] on li "Download PDF" at bounding box center [283, 94] width 107 height 35
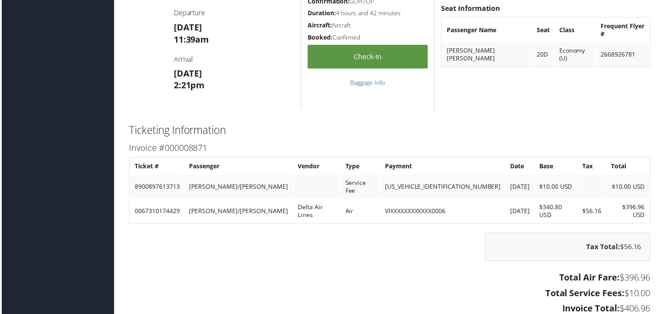
scroll to position [810, 0]
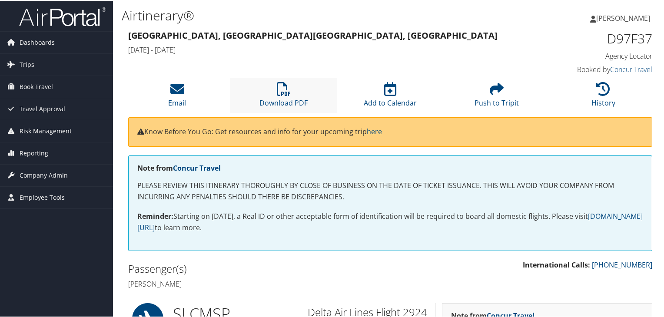
click at [264, 110] on li "Download PDF" at bounding box center [283, 94] width 107 height 35
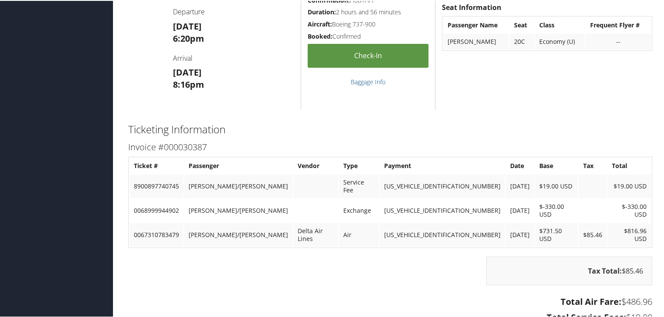
scroll to position [676, 0]
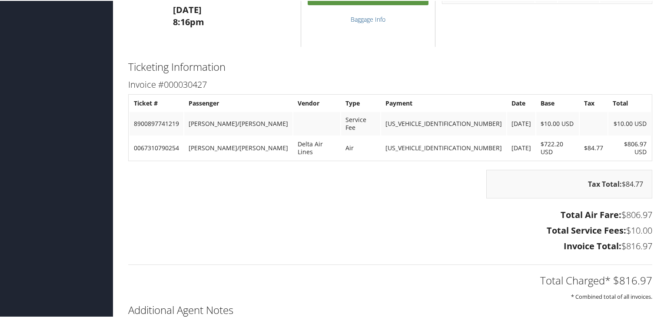
scroll to position [736, 0]
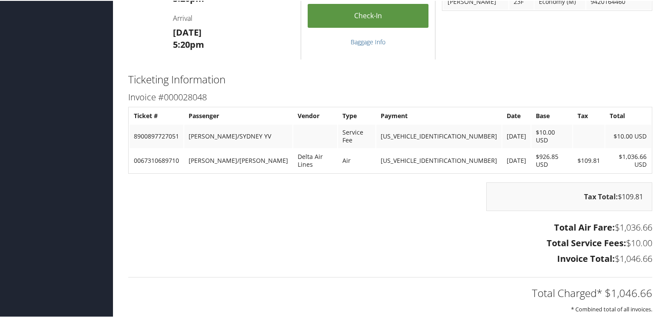
scroll to position [861, 0]
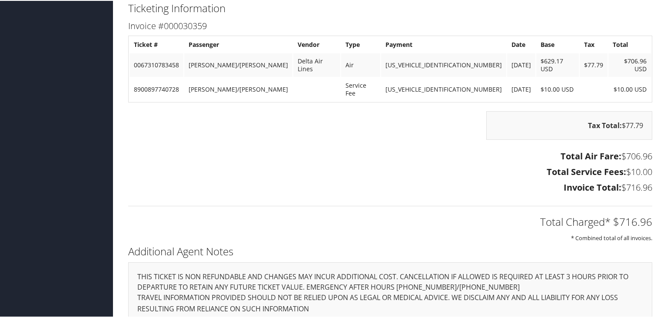
scroll to position [773, 0]
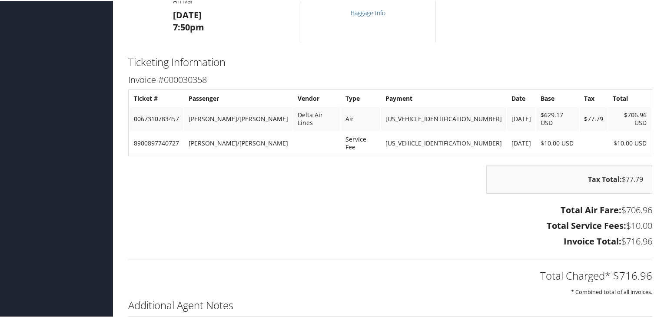
scroll to position [720, 0]
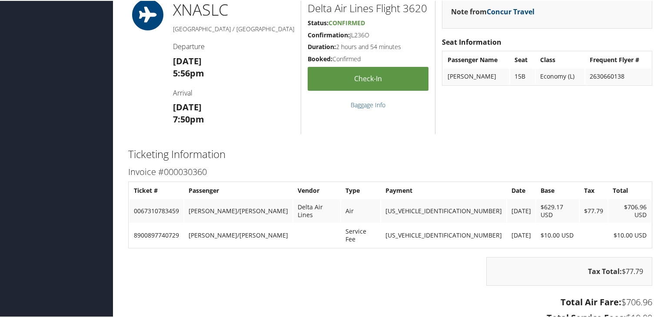
scroll to position [788, 0]
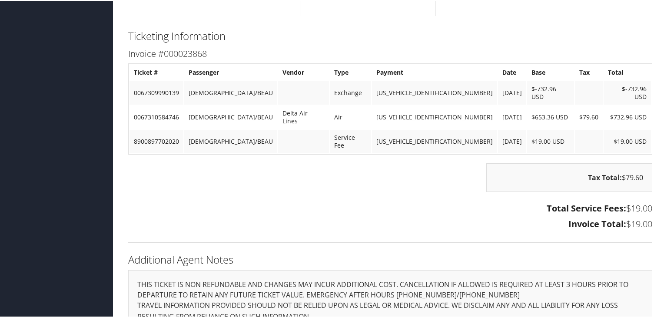
scroll to position [925, 0]
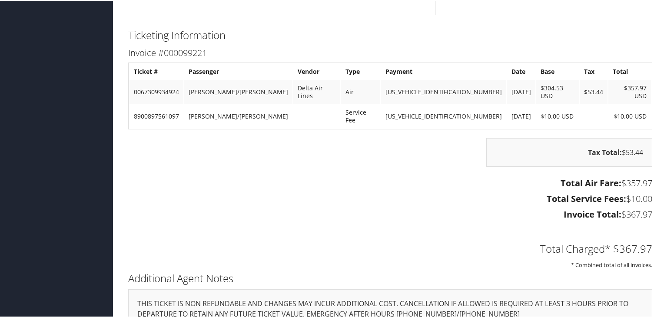
scroll to position [767, 0]
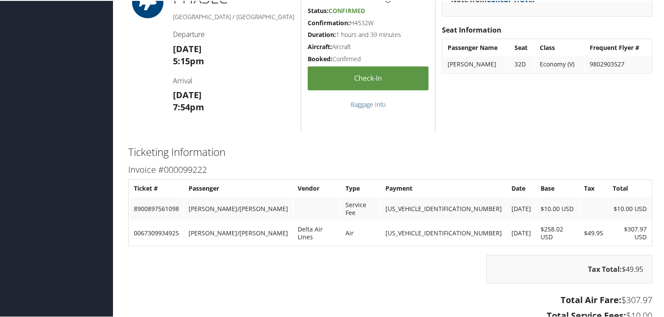
scroll to position [650, 0]
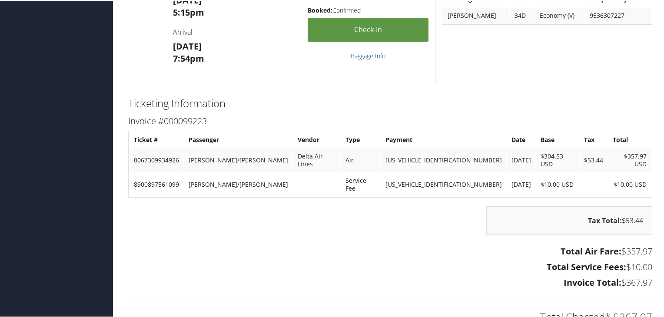
scroll to position [701, 0]
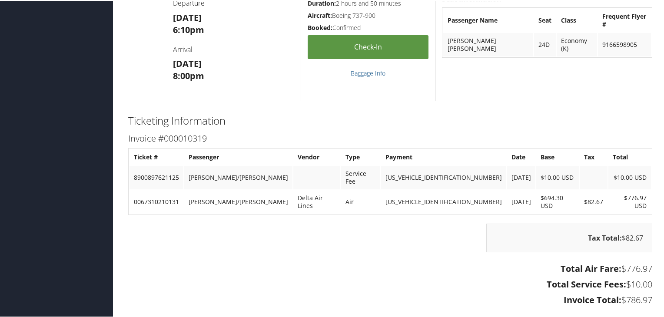
scroll to position [666, 0]
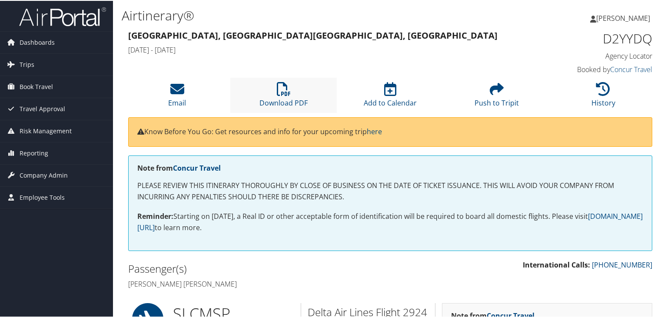
click at [293, 89] on li "Download PDF" at bounding box center [283, 94] width 107 height 35
click at [285, 91] on icon at bounding box center [284, 88] width 14 height 14
click at [290, 91] on li "Download PDF" at bounding box center [283, 94] width 107 height 35
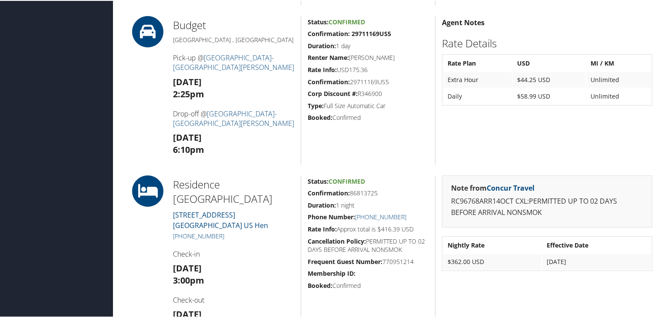
scroll to position [423, 0]
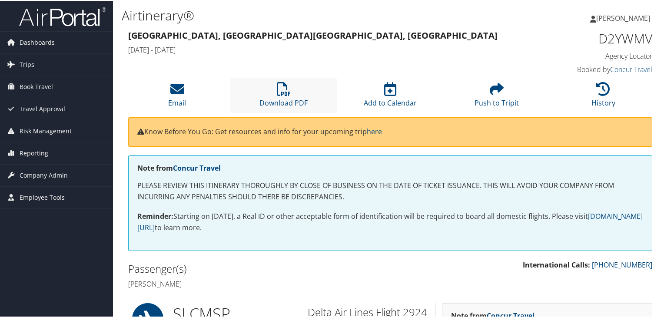
click at [282, 97] on li "Download PDF" at bounding box center [283, 94] width 107 height 35
click at [63, 61] on link "Trips" at bounding box center [56, 64] width 113 height 22
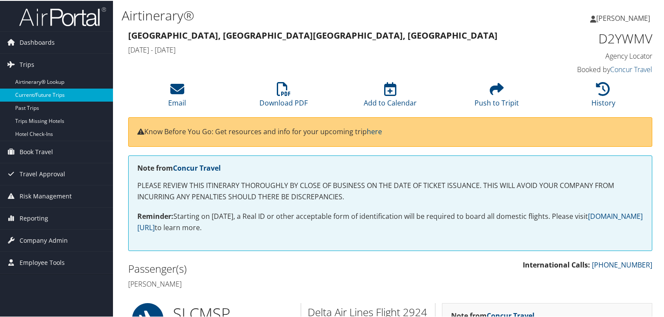
click at [57, 95] on link "Current/Future Trips" at bounding box center [56, 94] width 113 height 13
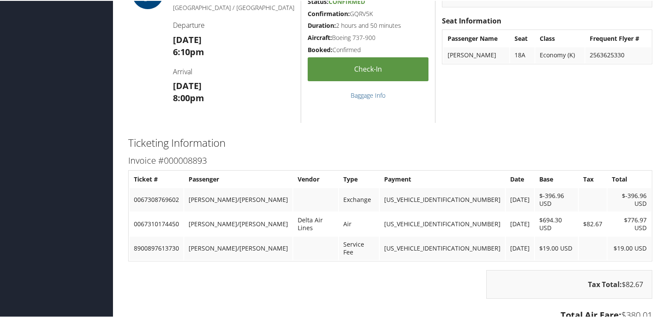
scroll to position [818, 0]
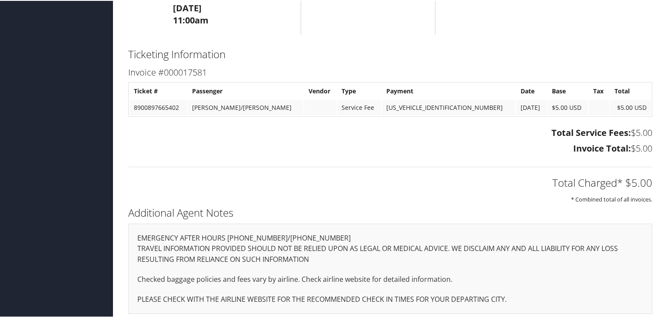
scroll to position [393, 0]
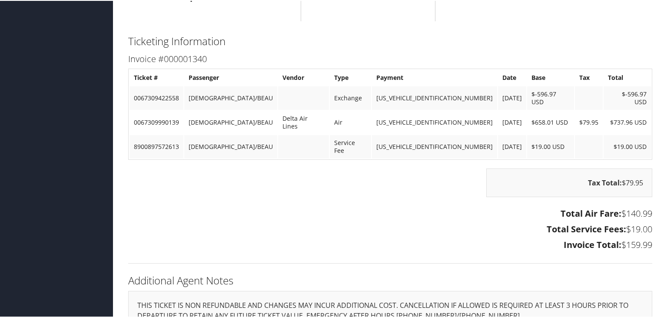
scroll to position [940, 0]
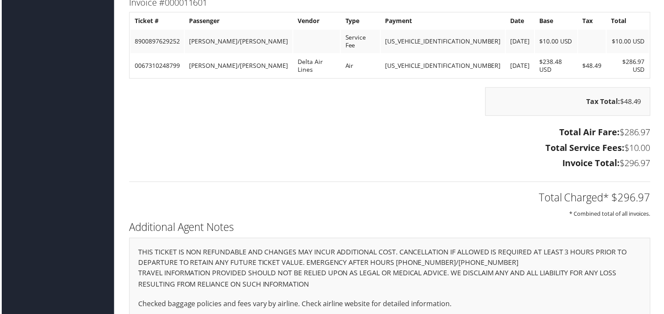
scroll to position [773, 0]
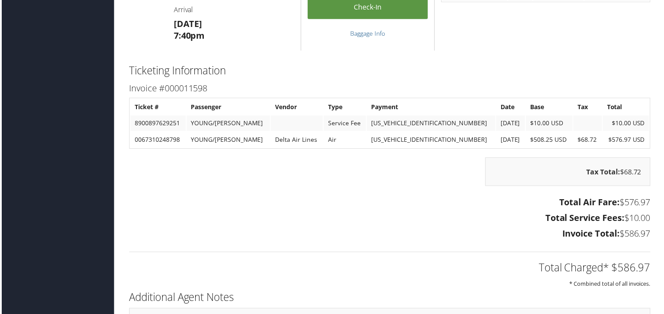
scroll to position [678, 0]
